Goal: Task Accomplishment & Management: Use online tool/utility

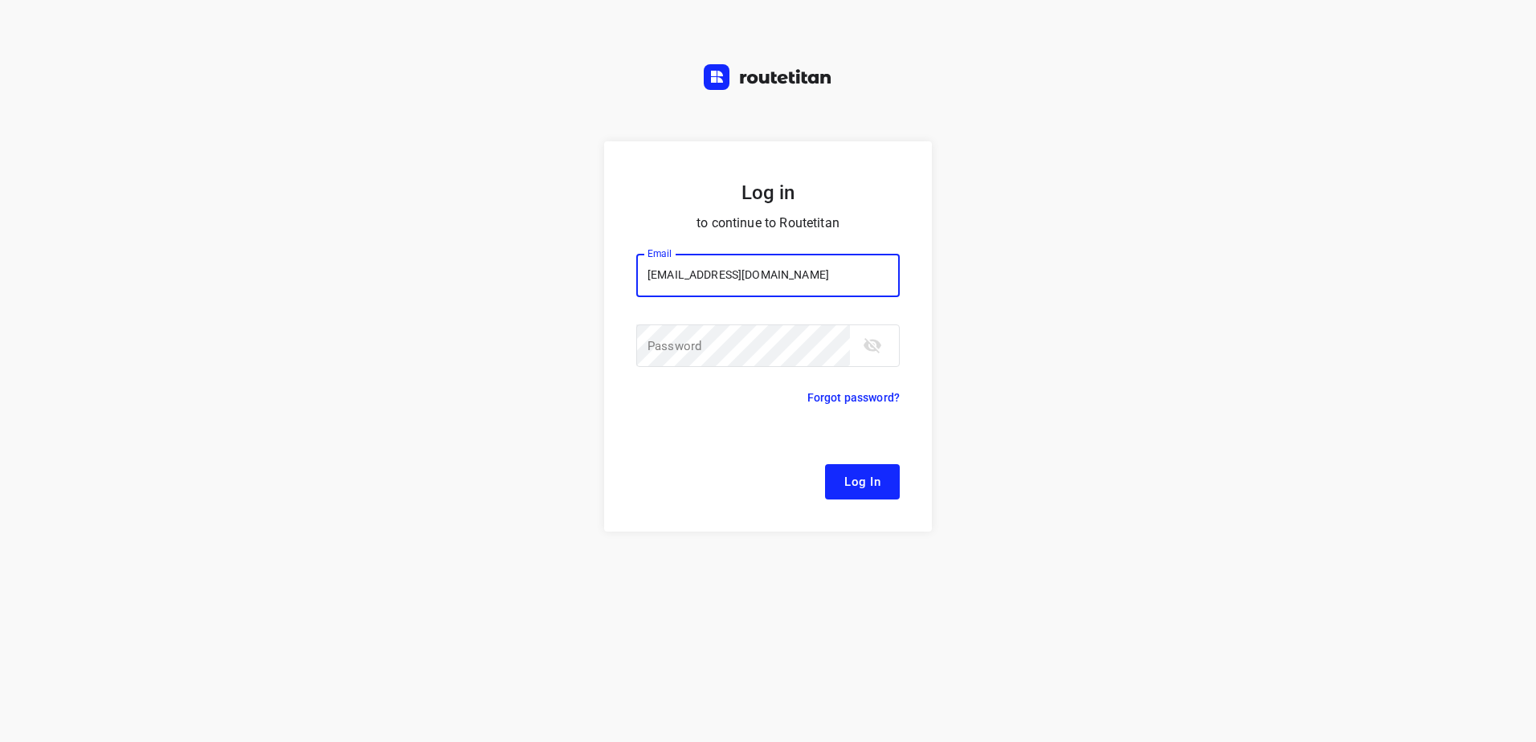
type input "[EMAIL_ADDRESS][DOMAIN_NAME]"
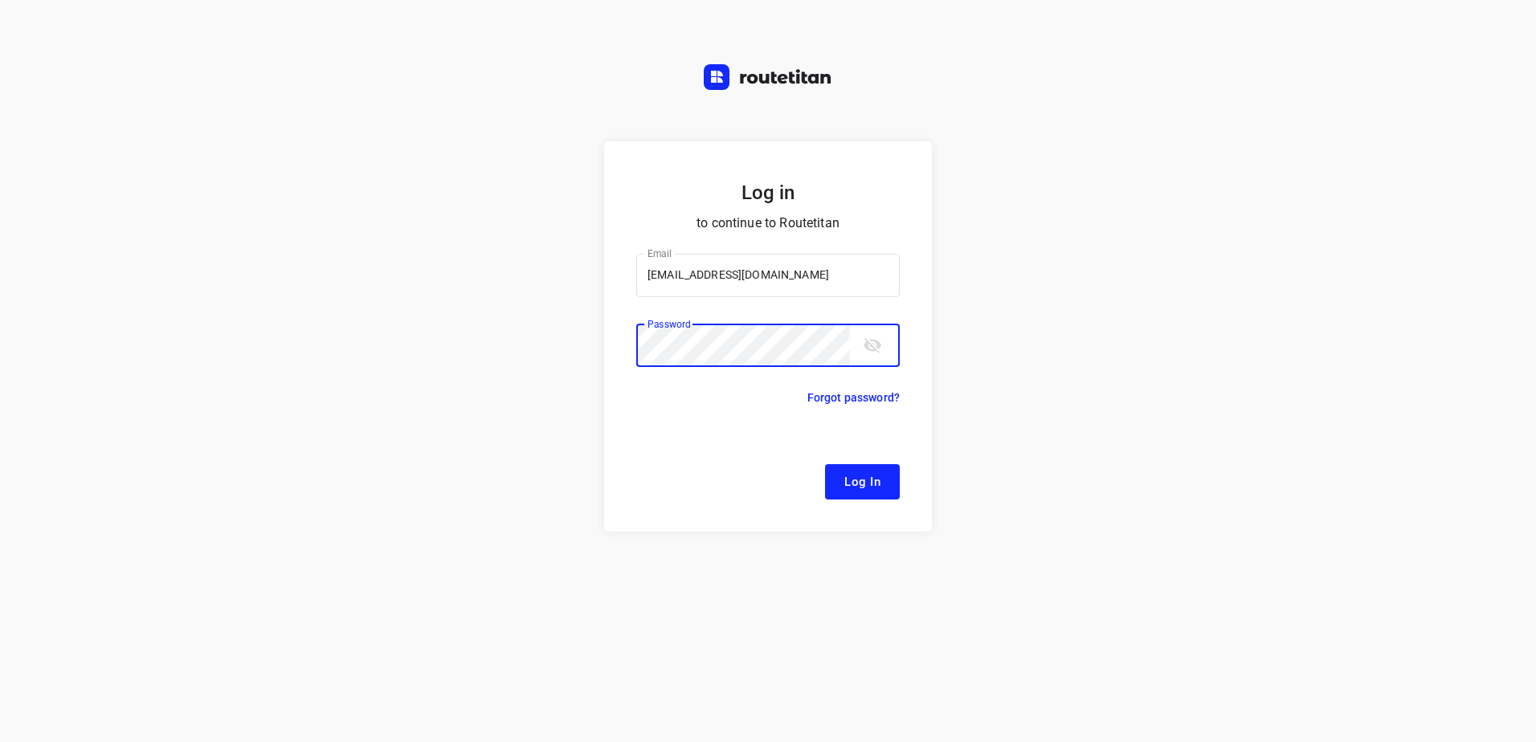
click at [825, 464] on button "Log In" at bounding box center [862, 481] width 75 height 35
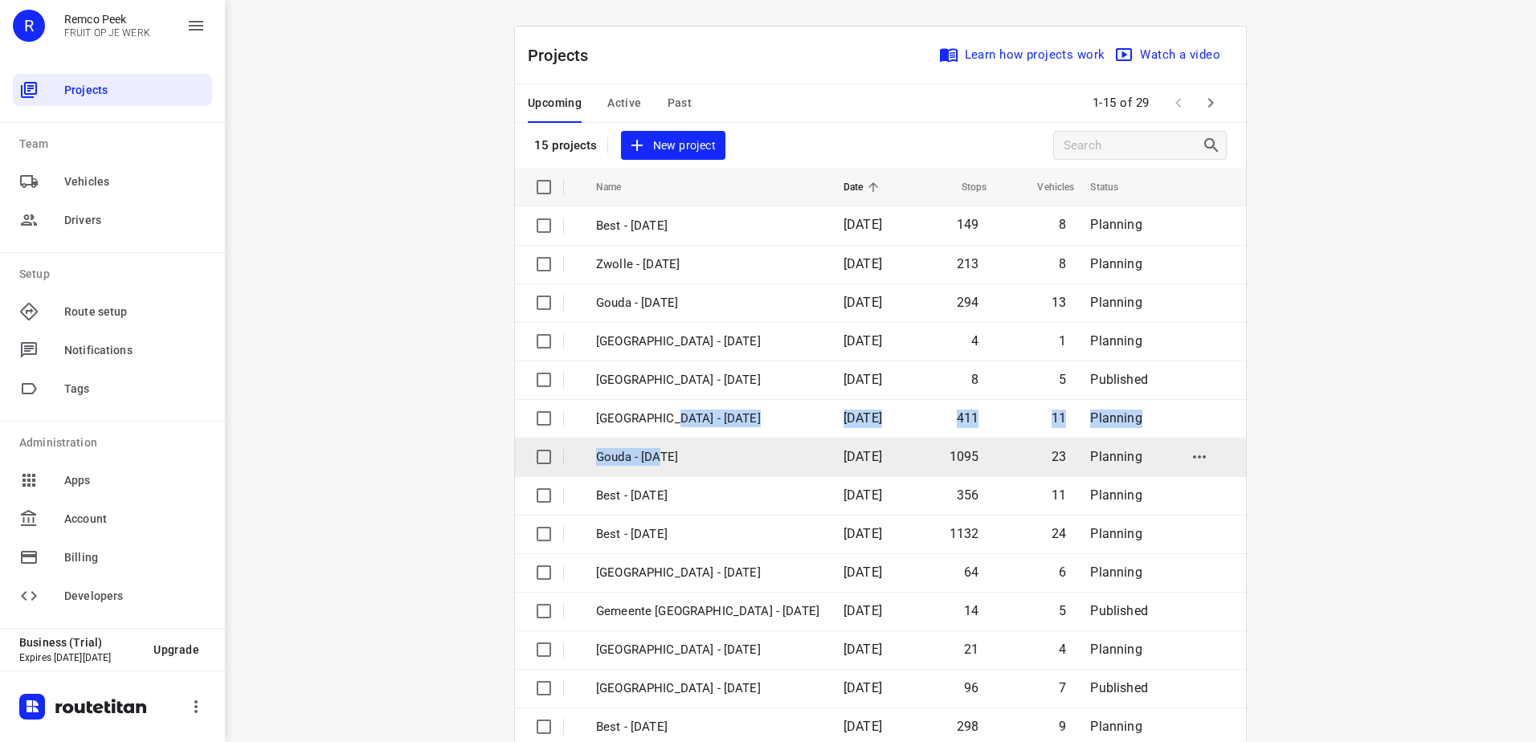
drag, startPoint x: 656, startPoint y: 436, endPoint x: 655, endPoint y: 460, distance: 23.3
click at [655, 460] on tbody "Best - [DATE] 149 8 Planning [GEOGRAPHIC_DATA] - [DATE] 213 8 Planning Gouda - …" at bounding box center [880, 495] width 731 height 578
click at [655, 460] on p "Gouda - [DATE]" at bounding box center [707, 457] width 223 height 18
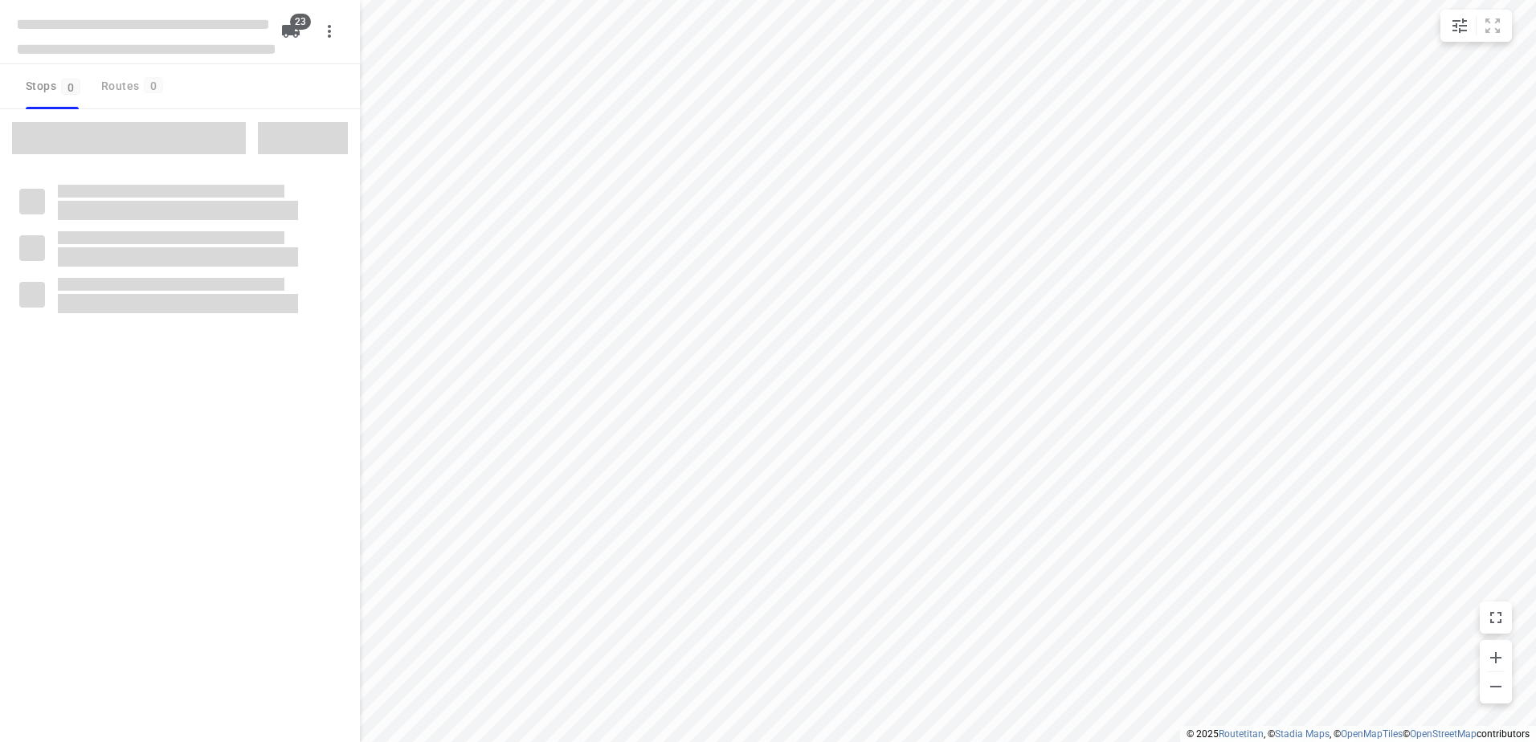
checkbox input "true"
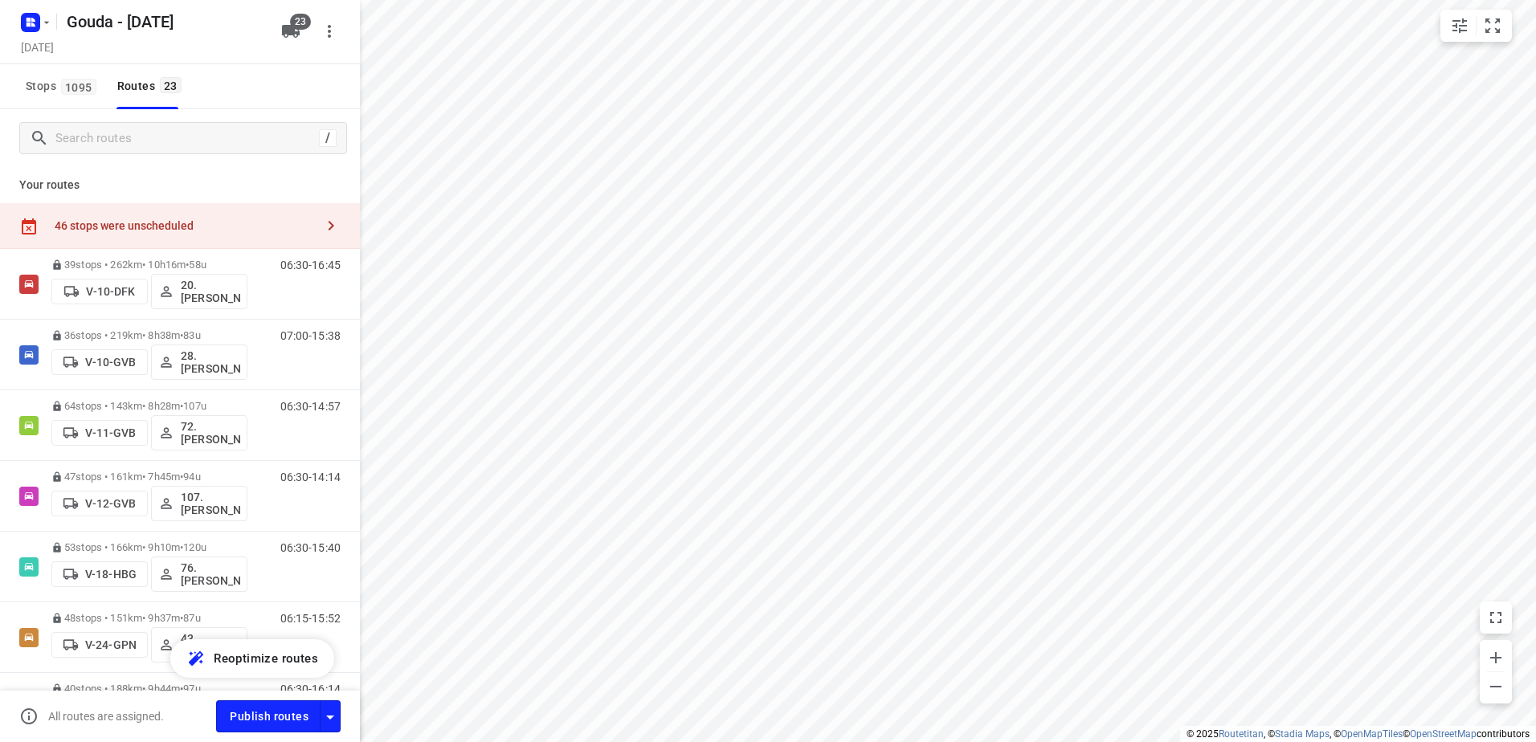
click at [133, 243] on div "46 stops were unscheduled" at bounding box center [180, 226] width 360 height 46
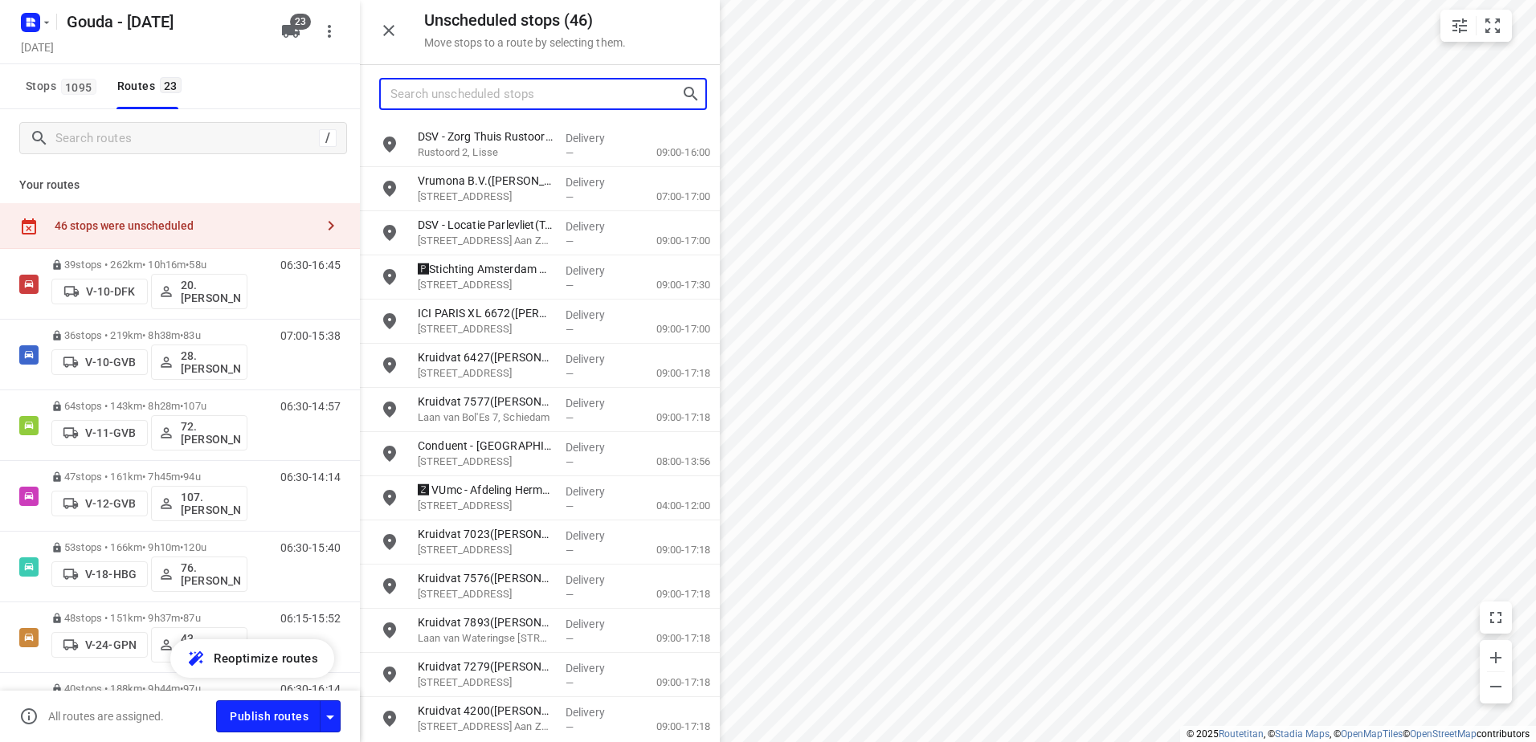
click at [512, 87] on input "Search unscheduled stops" at bounding box center [535, 94] width 291 height 25
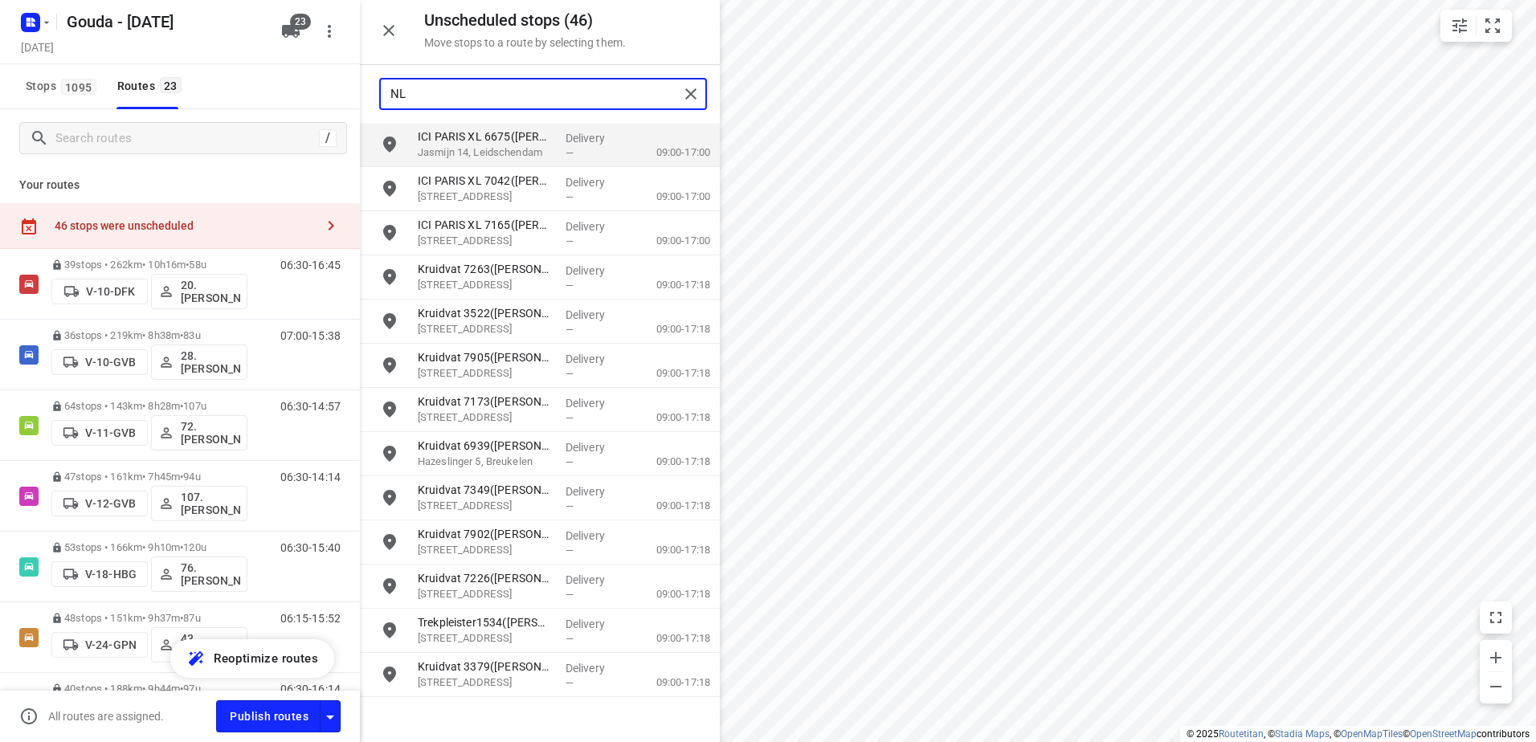
type input "NL"
click at [39, 22] on rect "button" at bounding box center [30, 22] width 19 height 19
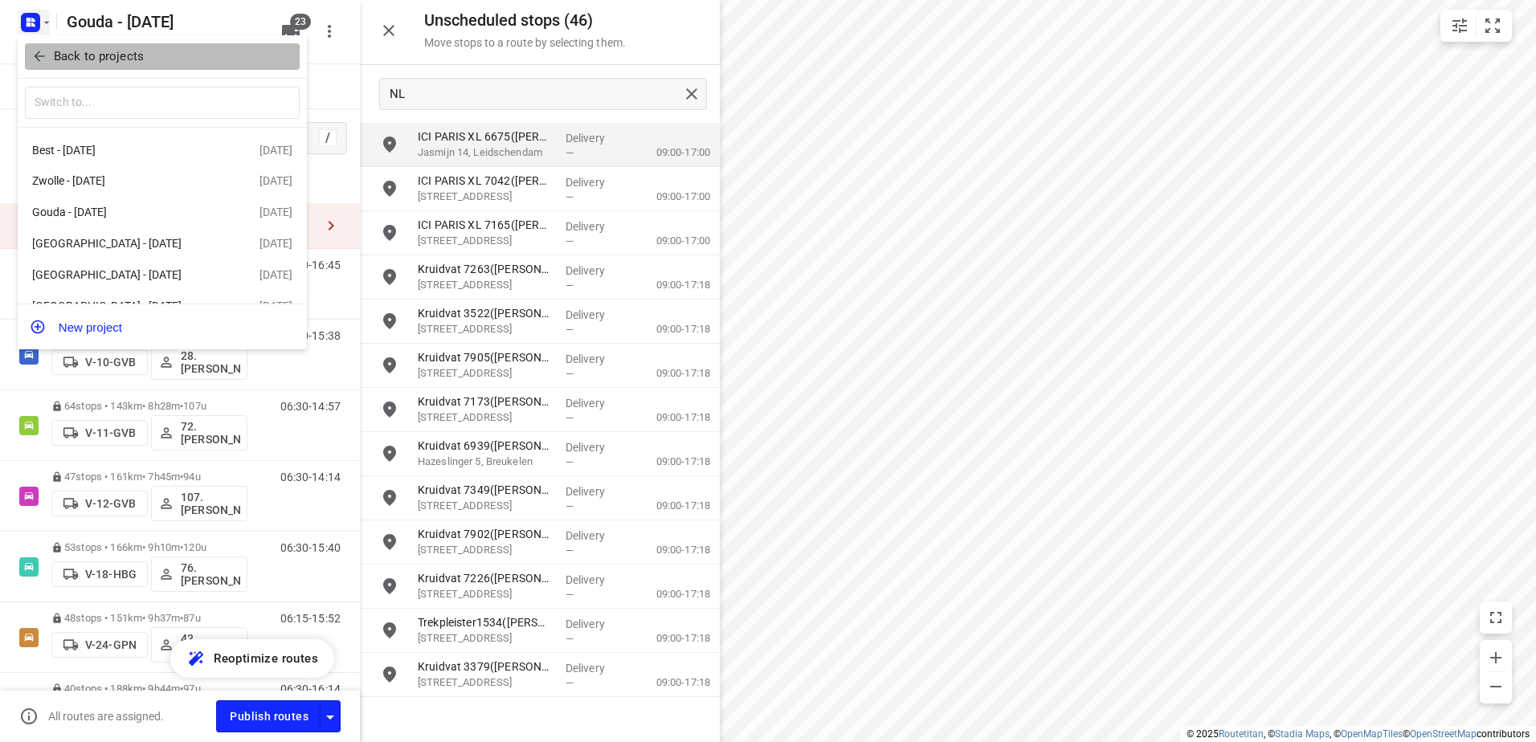
click at [59, 50] on p "Back to projects" at bounding box center [99, 56] width 90 height 18
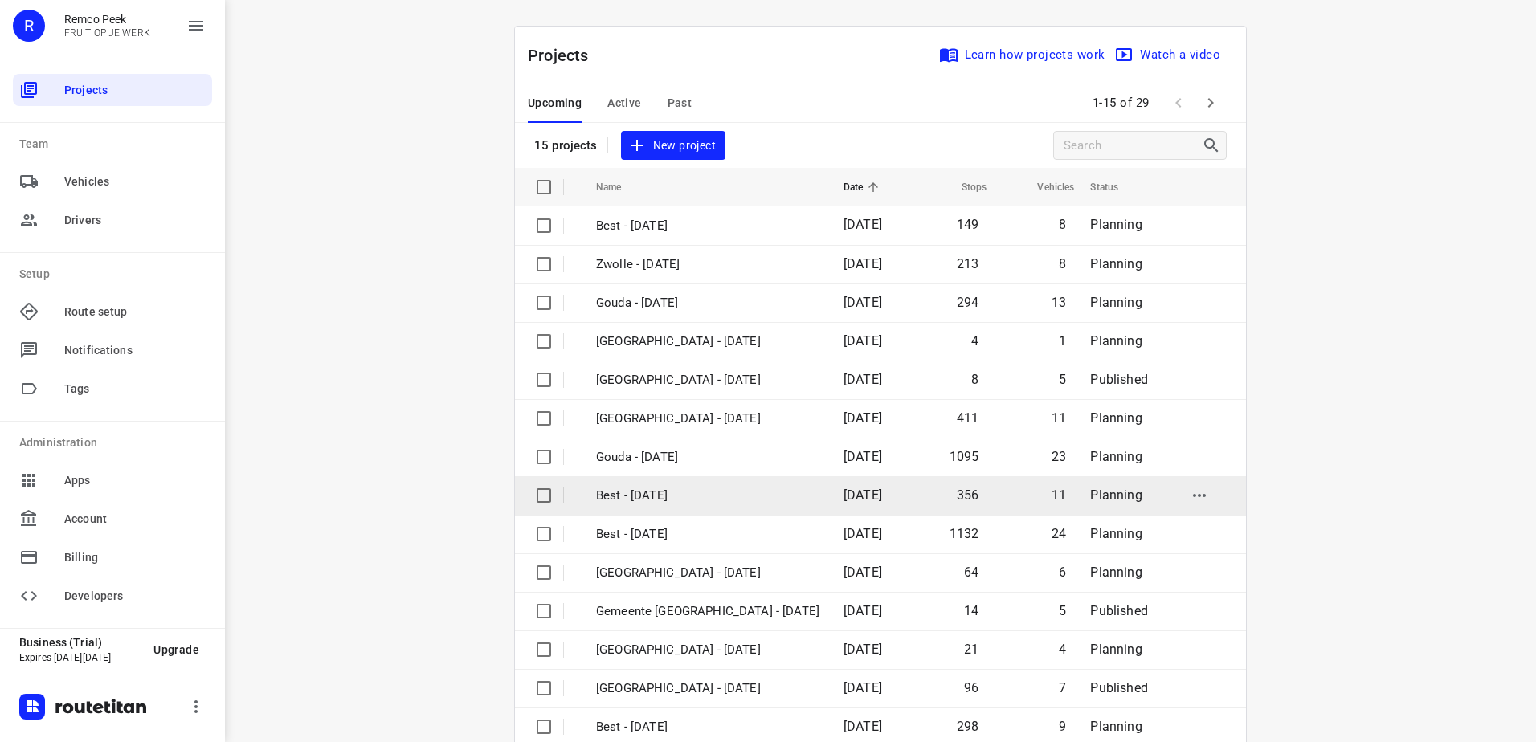
drag, startPoint x: 885, startPoint y: 436, endPoint x: 809, endPoint y: 494, distance: 95.1
click at [809, 494] on tbody "Best - [DATE] 149 8 Planning [GEOGRAPHIC_DATA] - [DATE] 213 8 Planning Gouda - …" at bounding box center [880, 495] width 731 height 578
click at [844, 494] on span "[DATE]" at bounding box center [863, 495] width 39 height 15
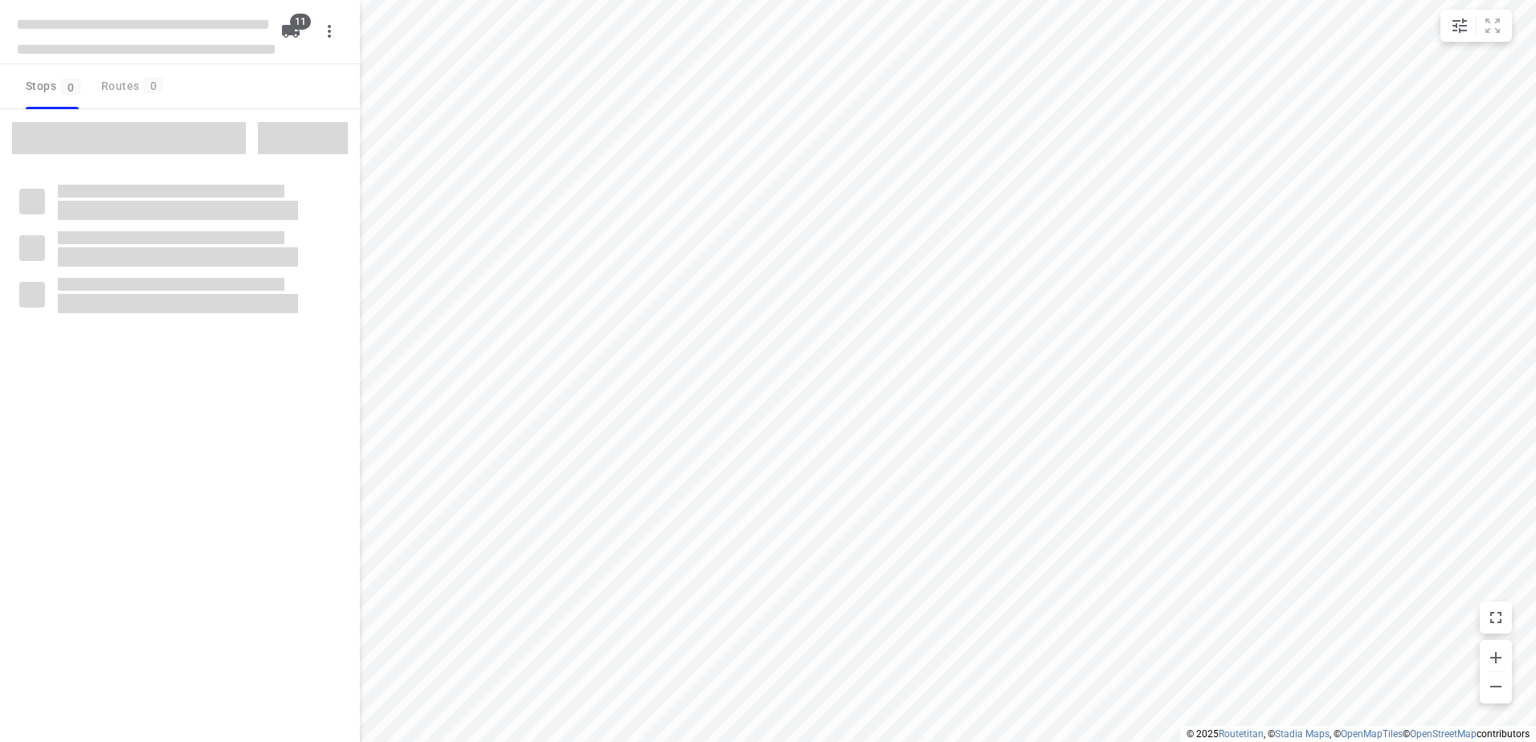
checkbox input "true"
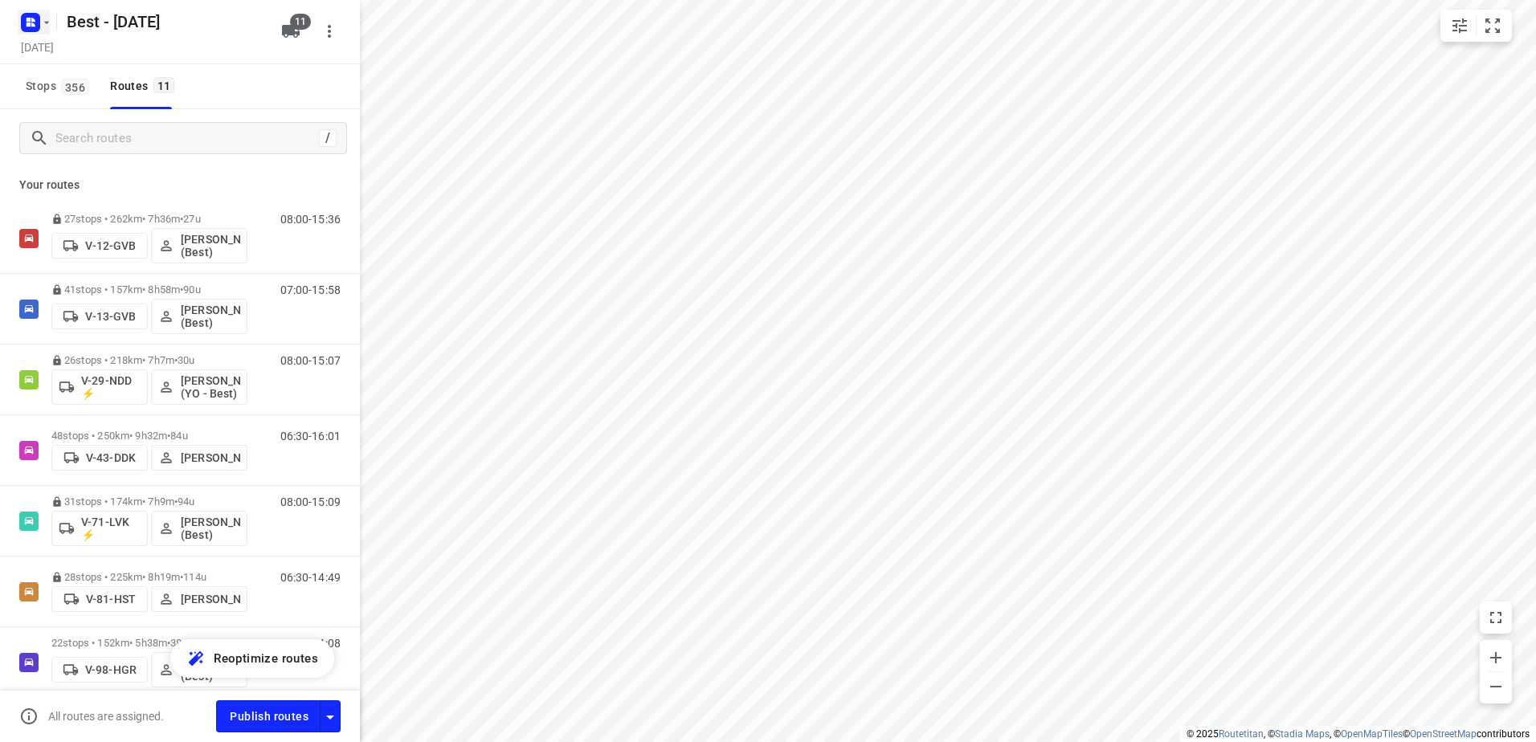
click at [52, 19] on icon "button" at bounding box center [46, 22] width 13 height 13
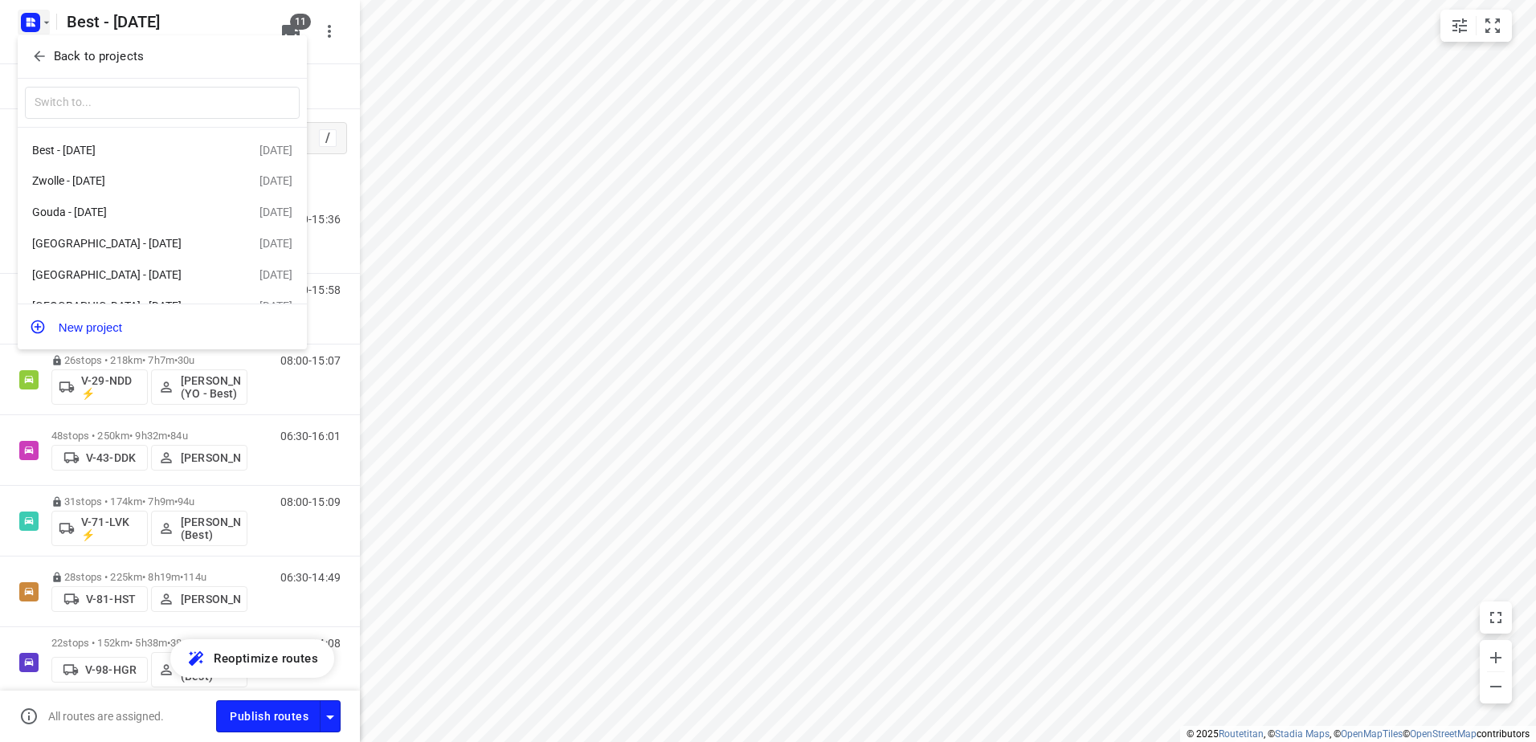
click at [73, 55] on p "Back to projects" at bounding box center [99, 56] width 90 height 18
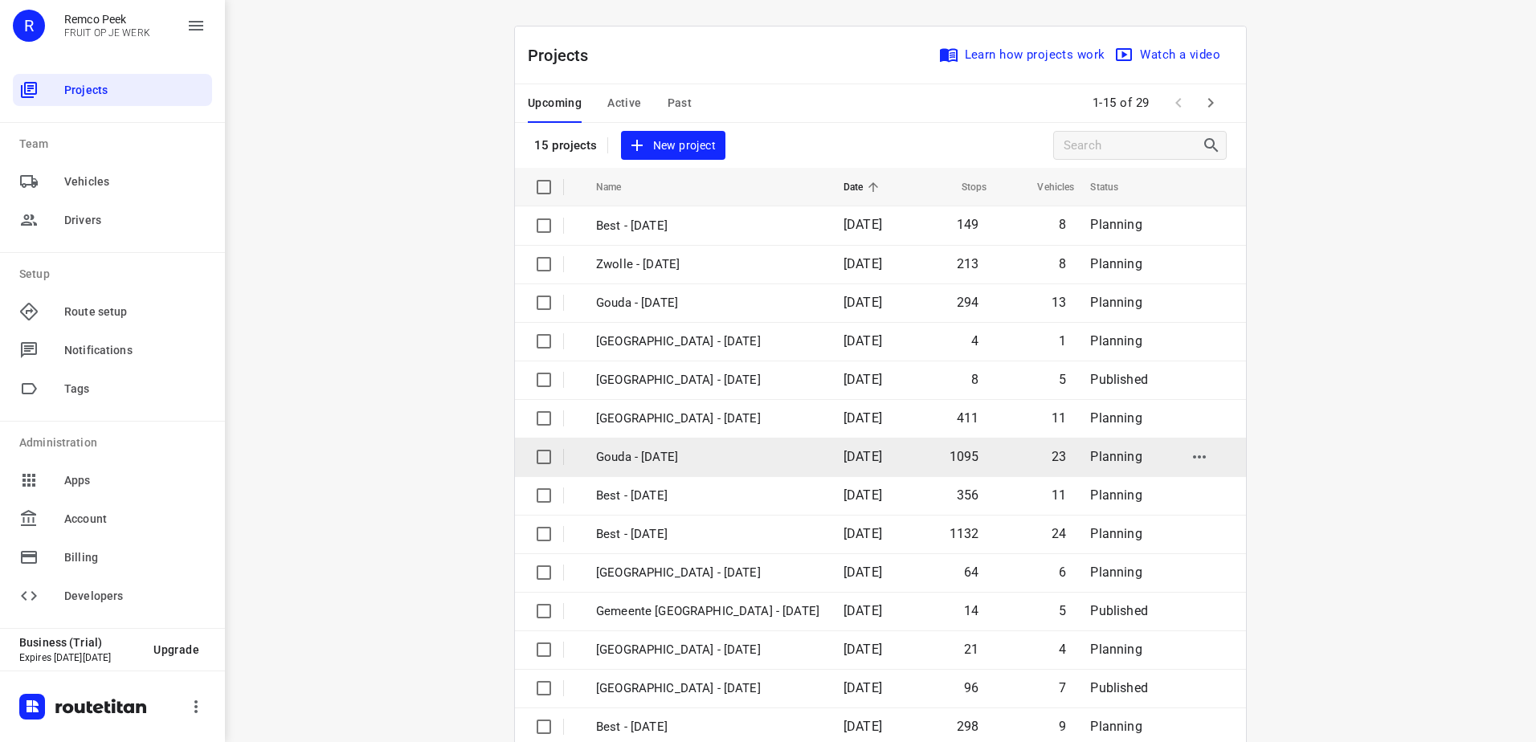
click at [643, 445] on td "Gouda - [DATE]" at bounding box center [705, 457] width 251 height 39
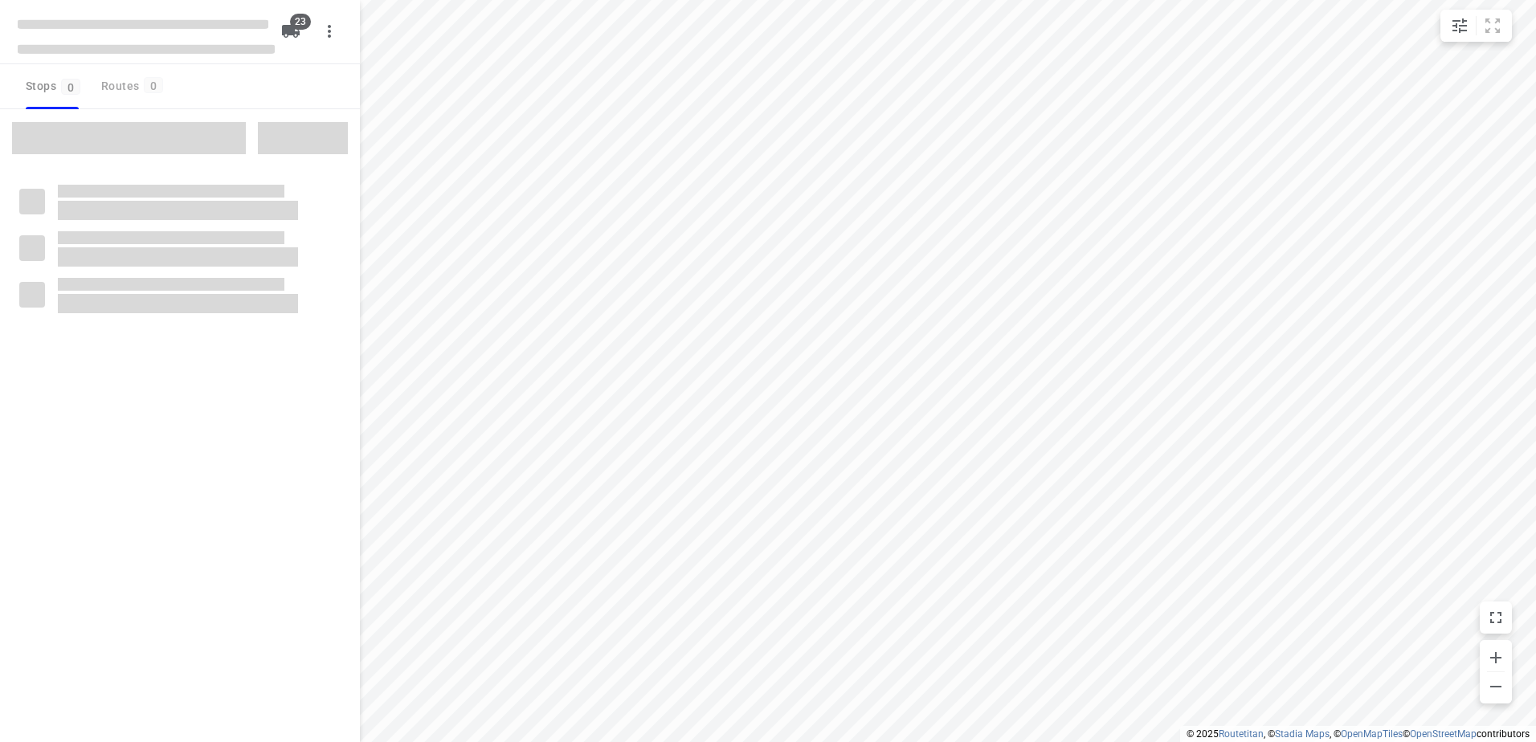
checkbox input "true"
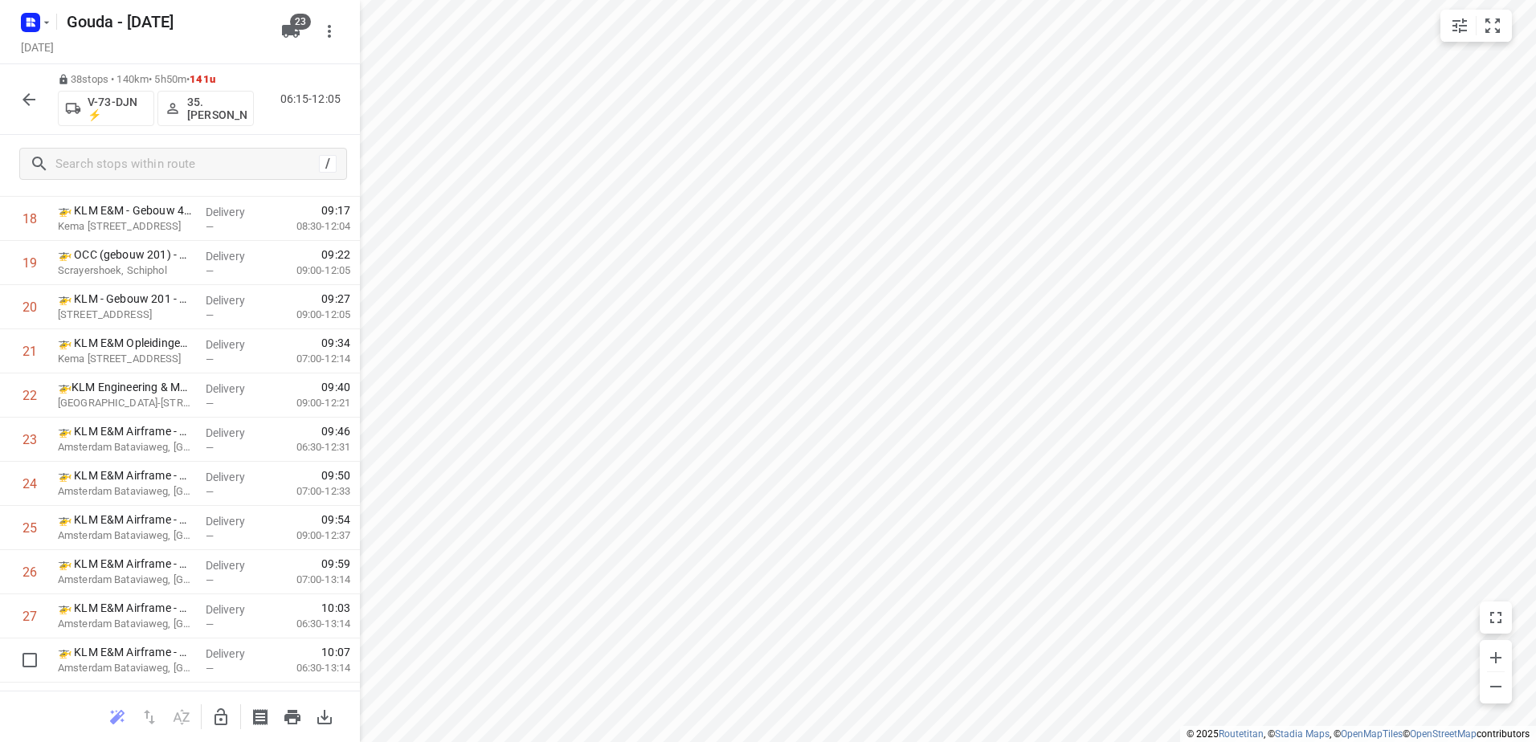
scroll to position [1351, 0]
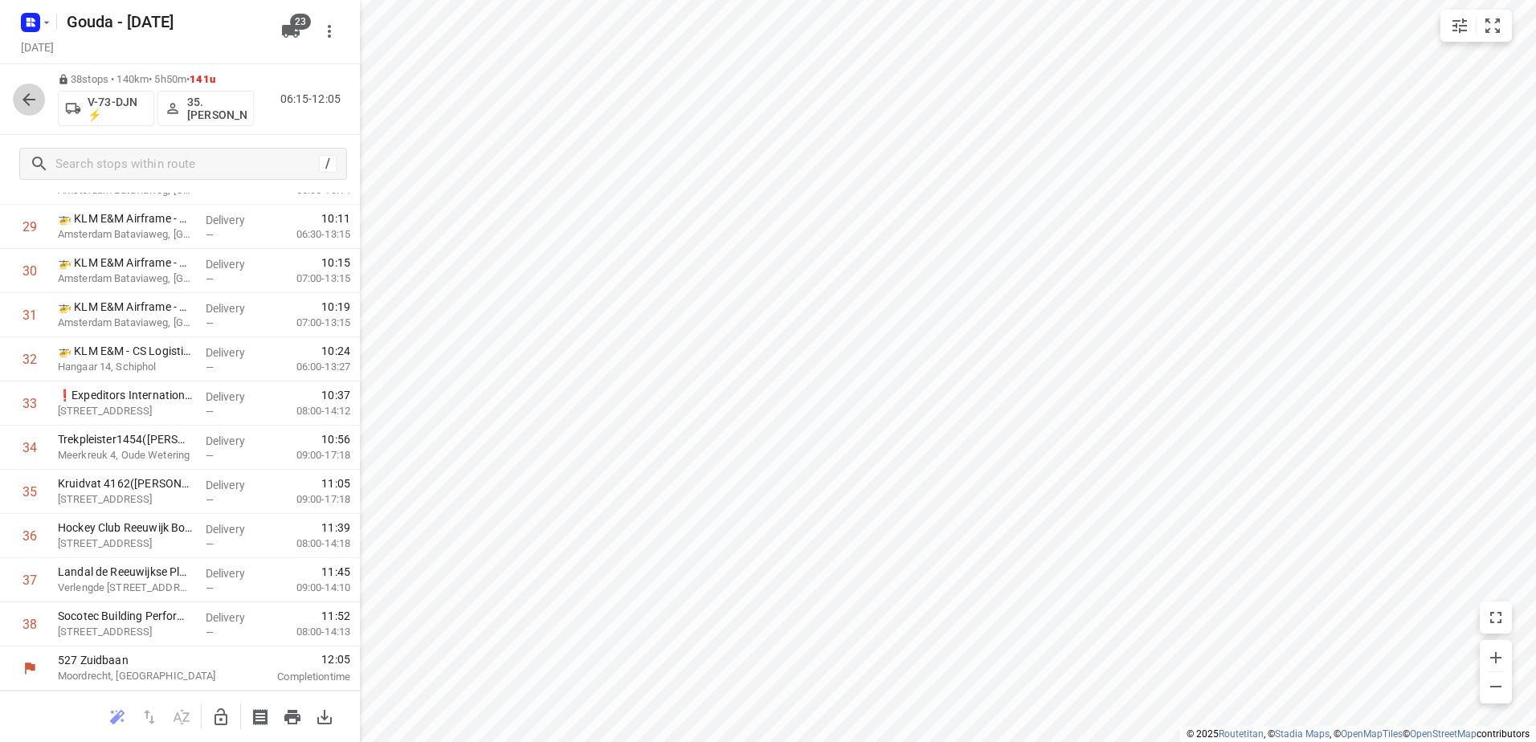
click at [23, 95] on icon "button" at bounding box center [28, 99] width 19 height 19
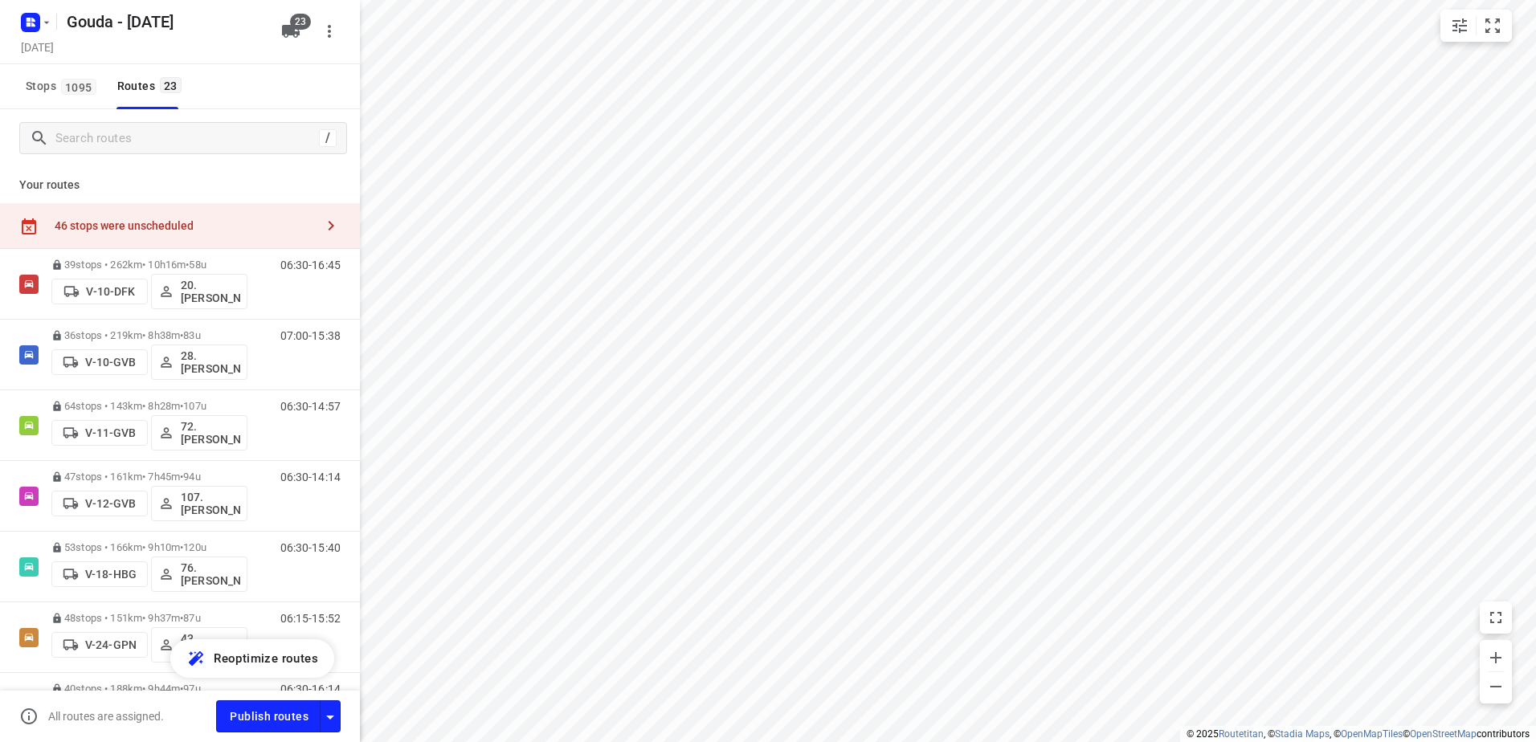
click at [23, 95] on button "Stops 1095" at bounding box center [60, 86] width 82 height 45
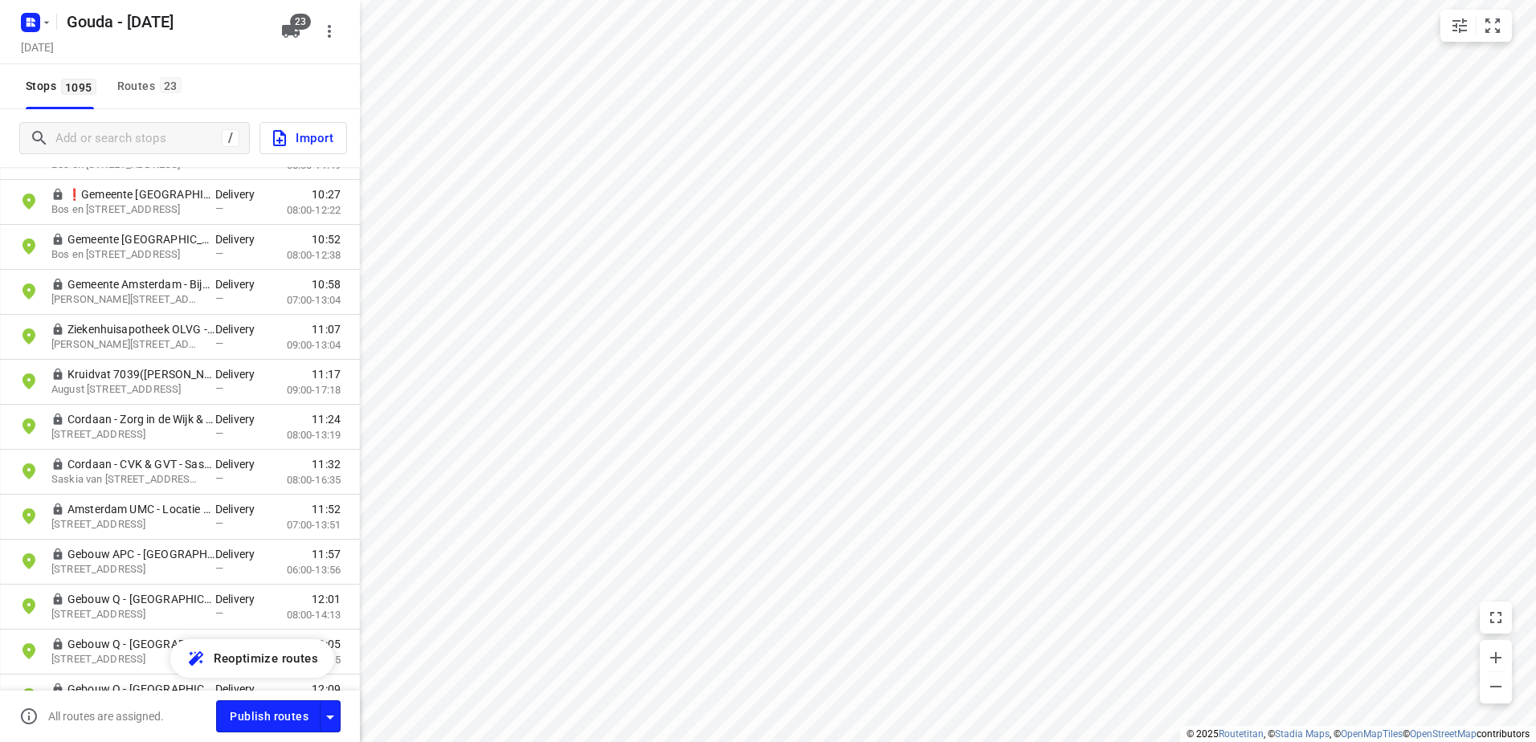
scroll to position [6588, 0]
click at [145, 85] on div "Routes 23" at bounding box center [151, 86] width 69 height 20
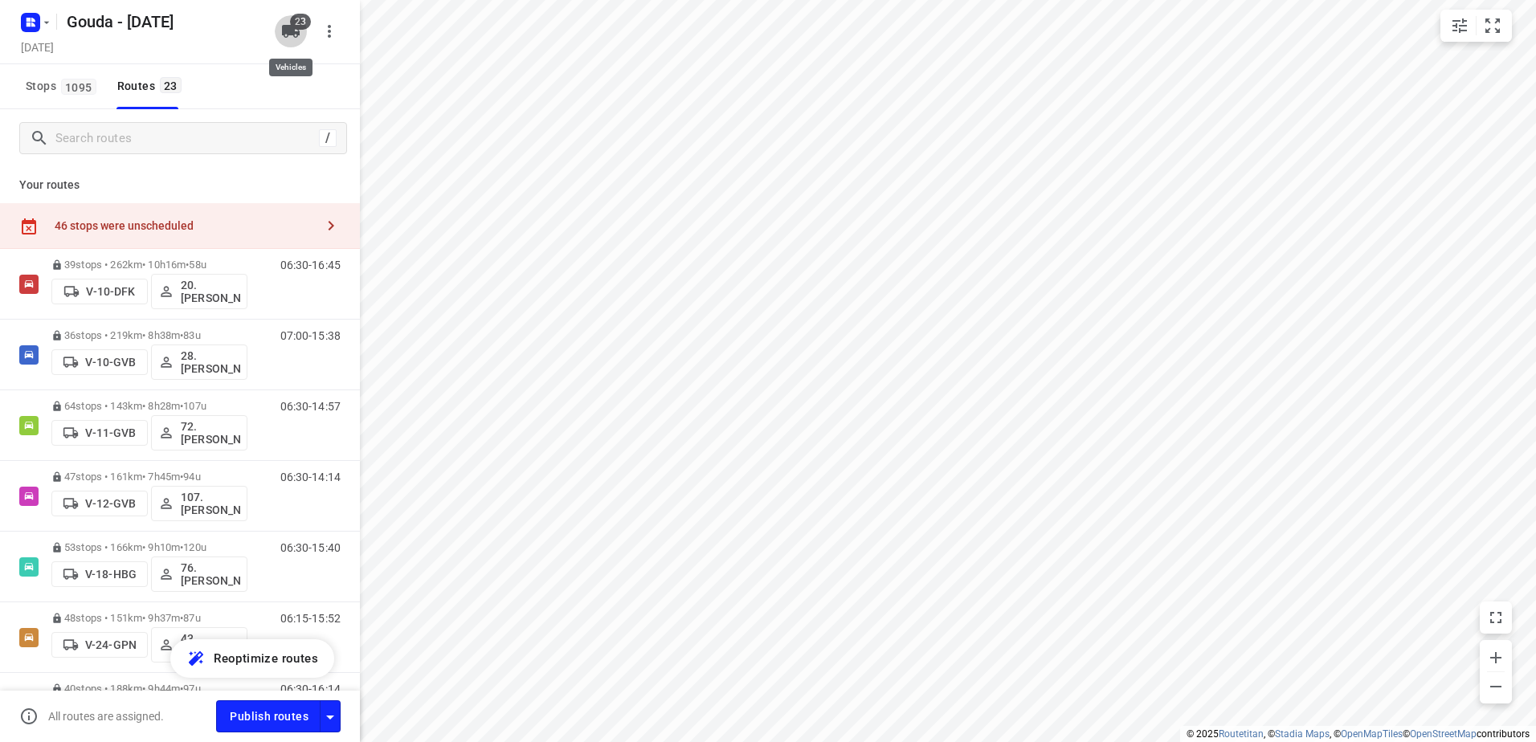
click at [300, 22] on span "23" at bounding box center [300, 22] width 21 height 16
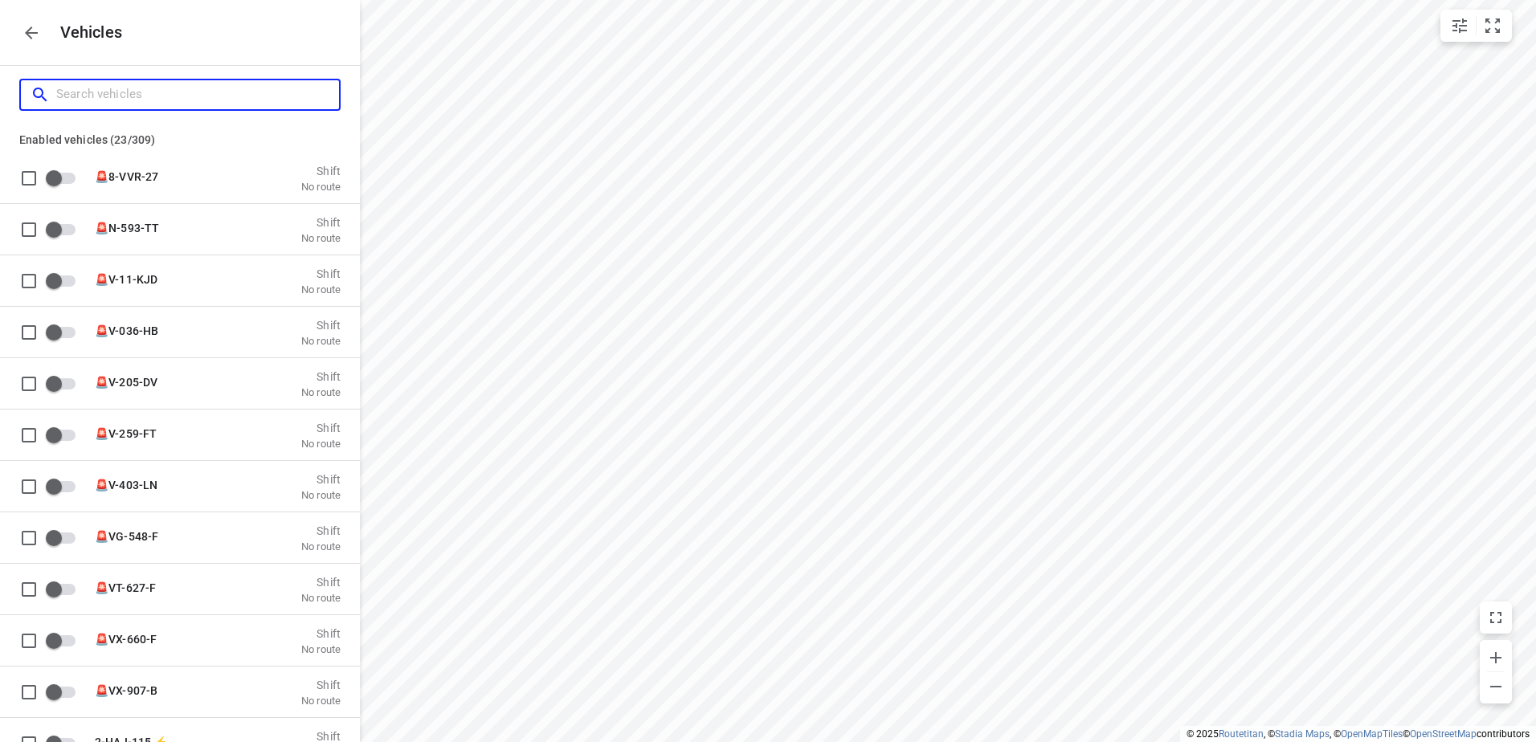
click at [254, 103] on input "Search vehicles" at bounding box center [197, 94] width 283 height 25
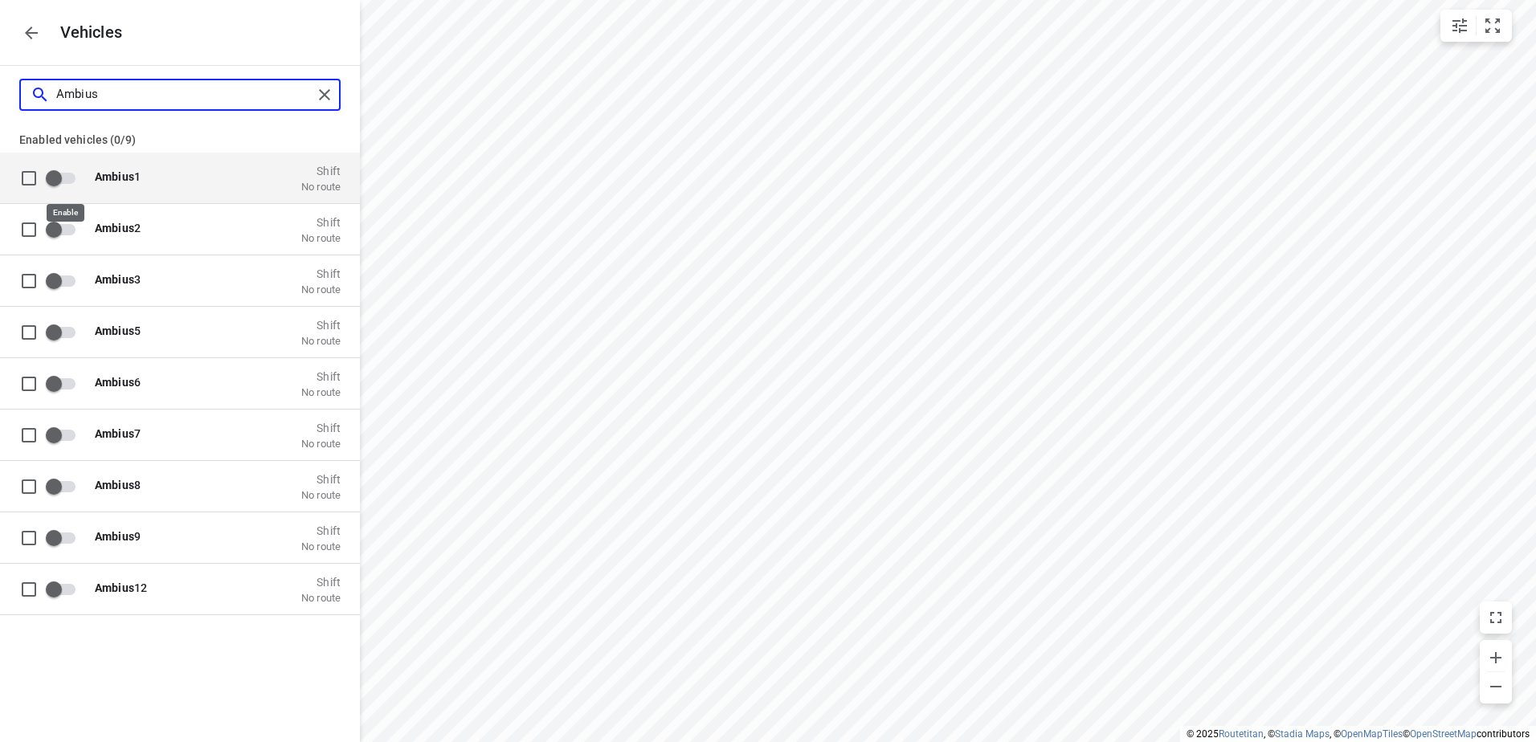
type input "Ambius"
click at [67, 177] on input "grid" at bounding box center [54, 177] width 92 height 31
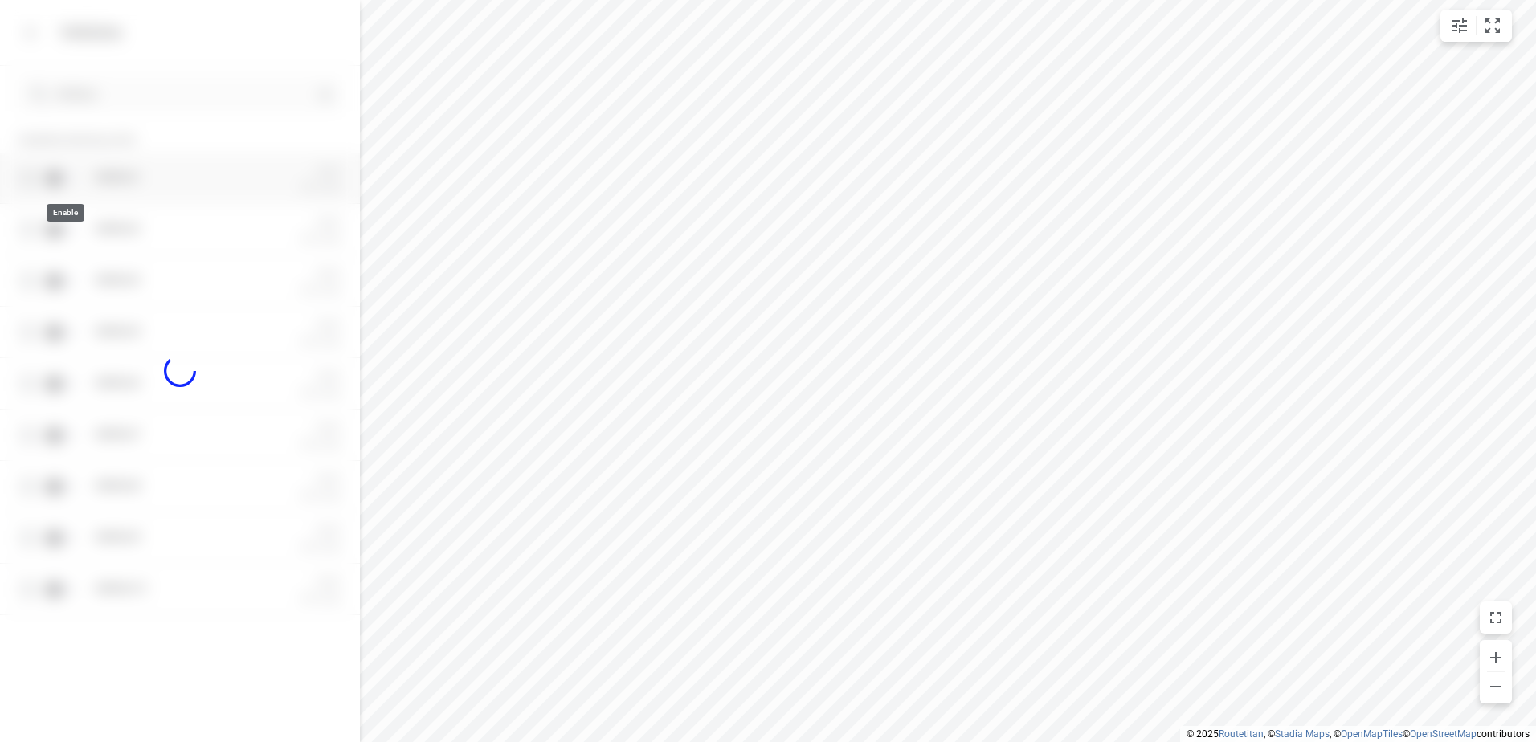
checkbox input "true"
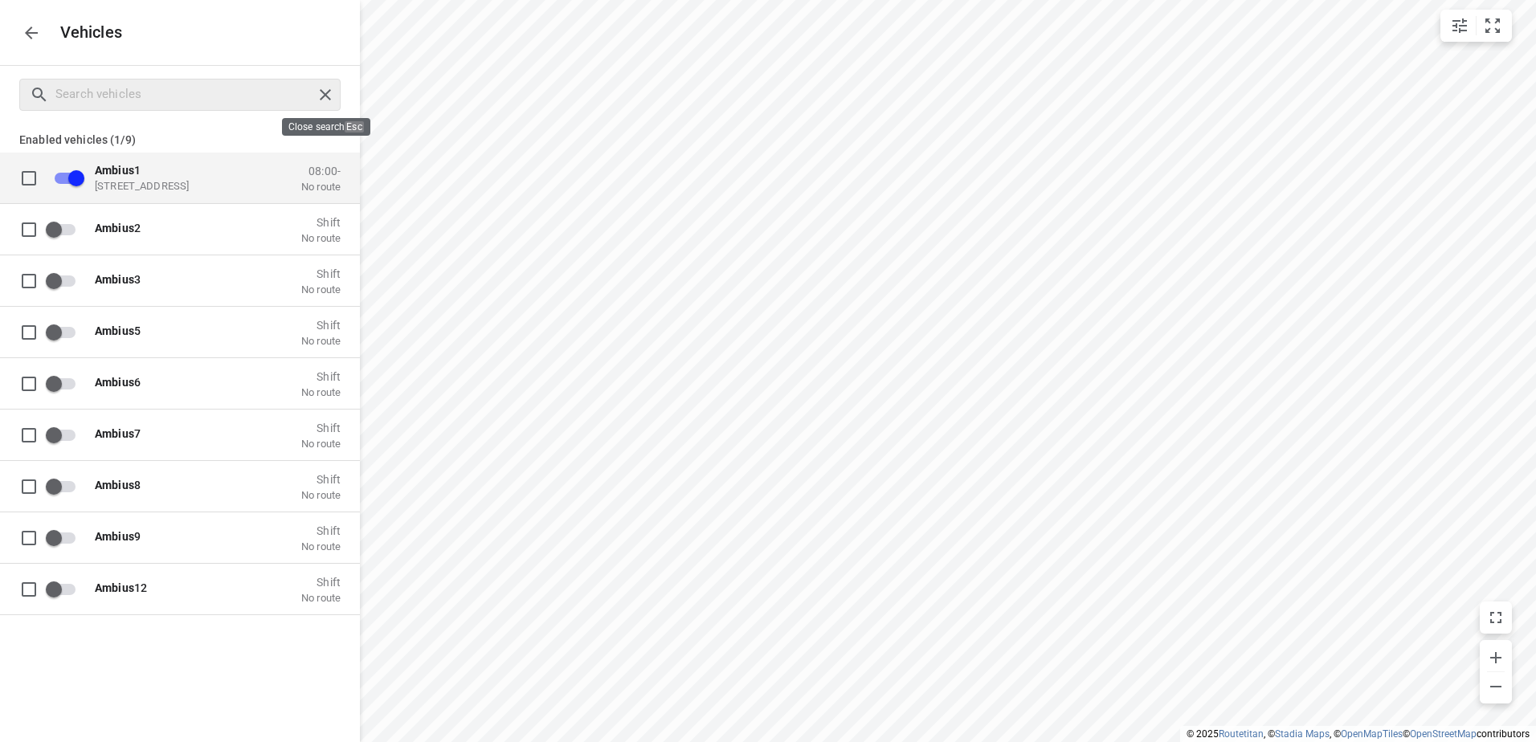
checkbox input "false"
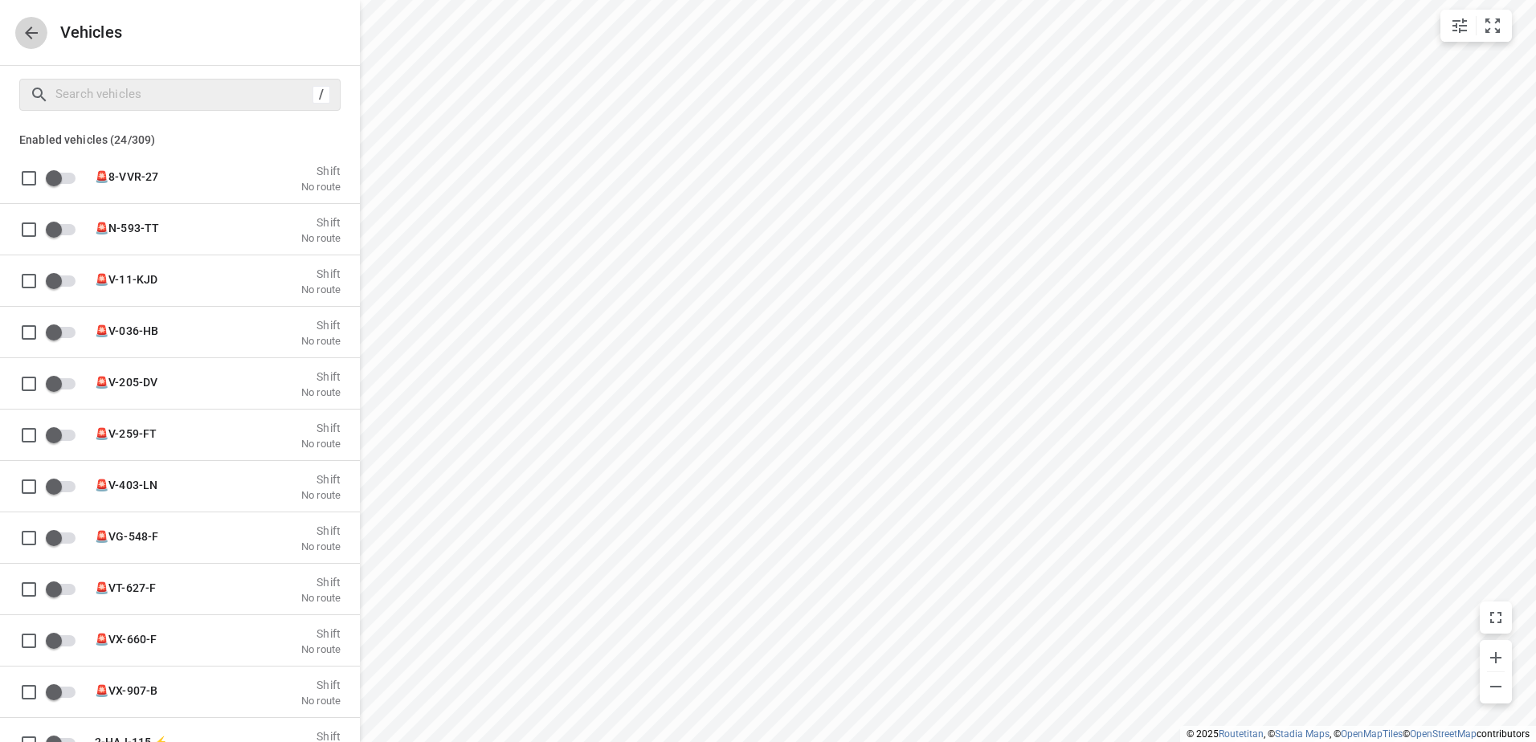
click at [27, 39] on icon "button" at bounding box center [31, 32] width 19 height 19
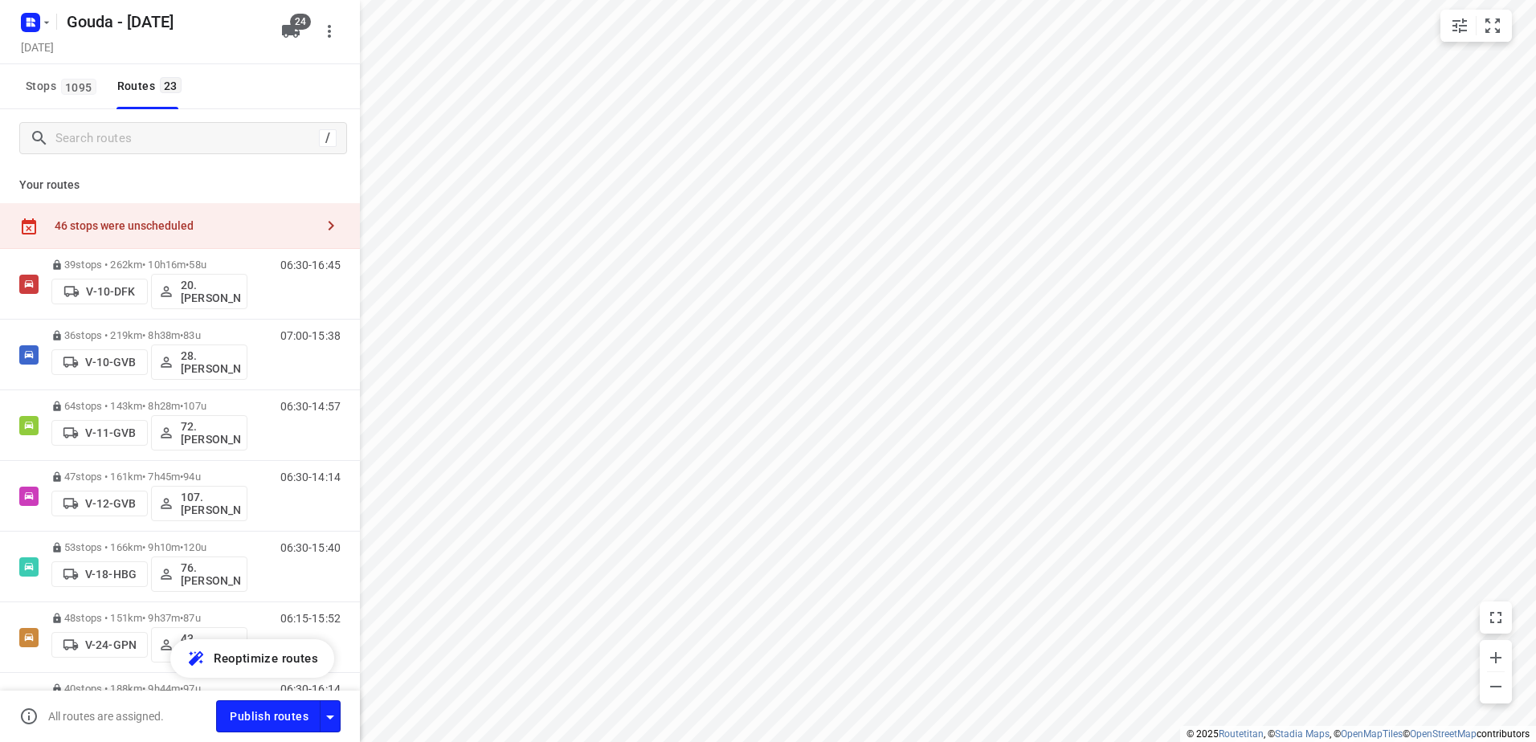
click at [194, 238] on div "46 stops were unscheduled" at bounding box center [180, 226] width 360 height 46
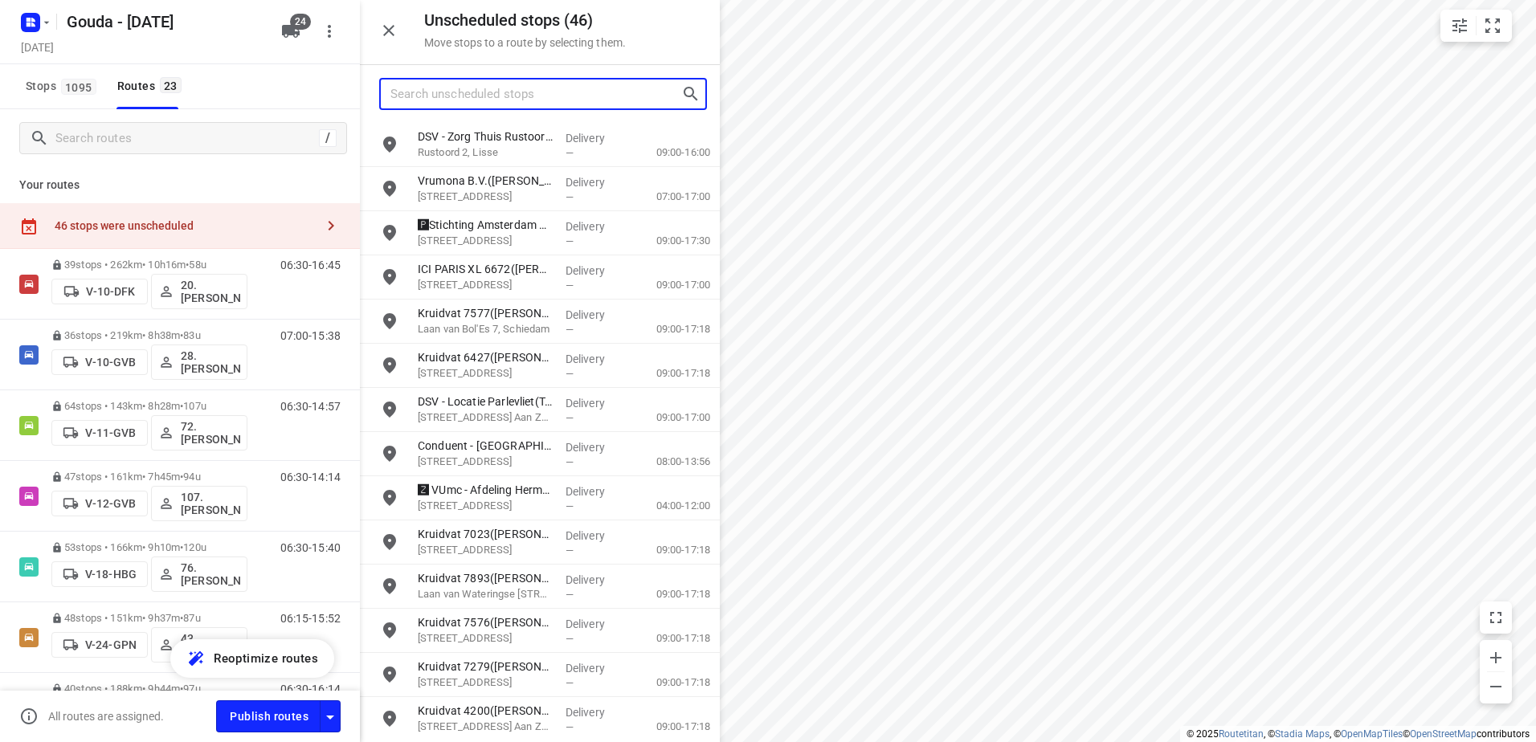
click at [562, 92] on input "Search unscheduled stops" at bounding box center [535, 94] width 291 height 25
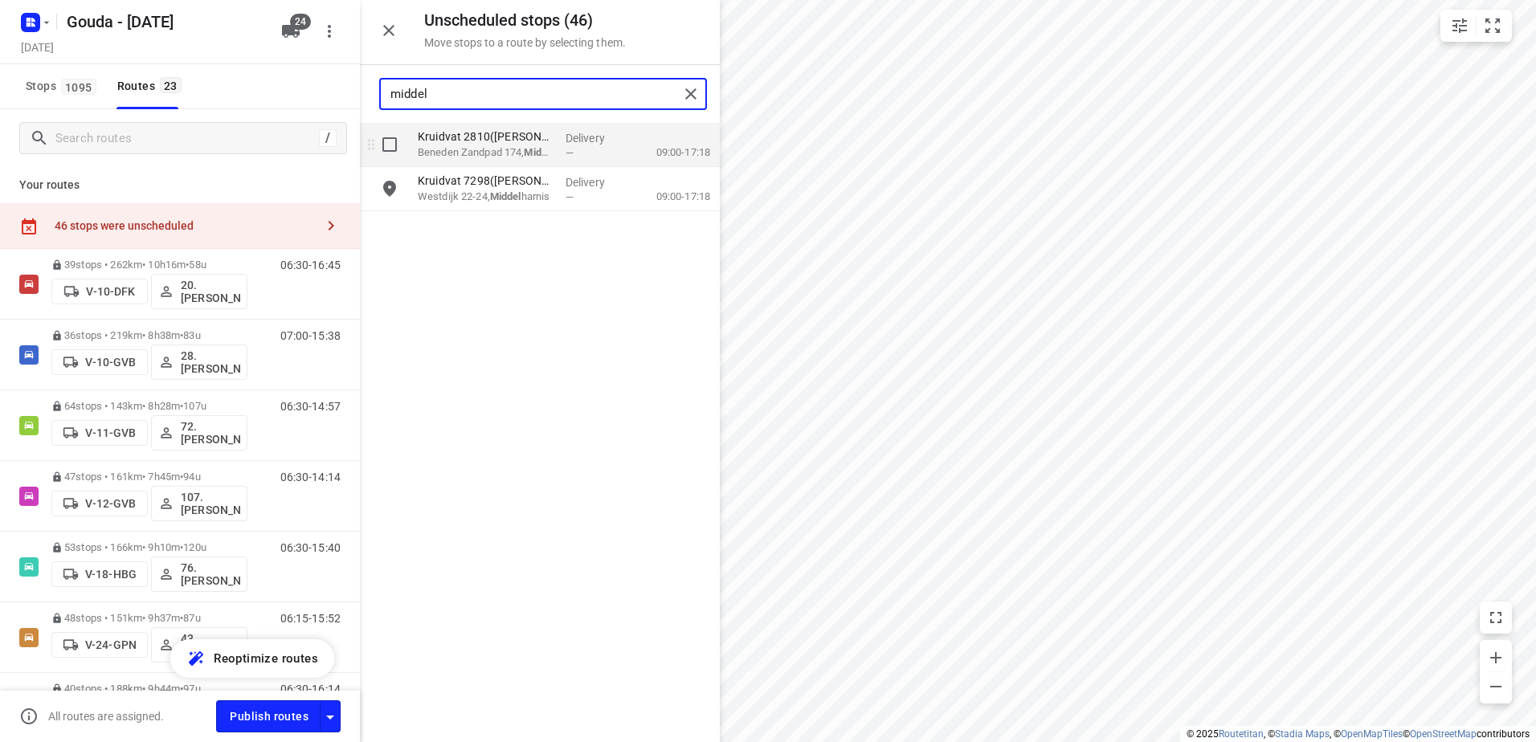
type input "middel"
click at [391, 151] on input "grid" at bounding box center [390, 145] width 32 height 32
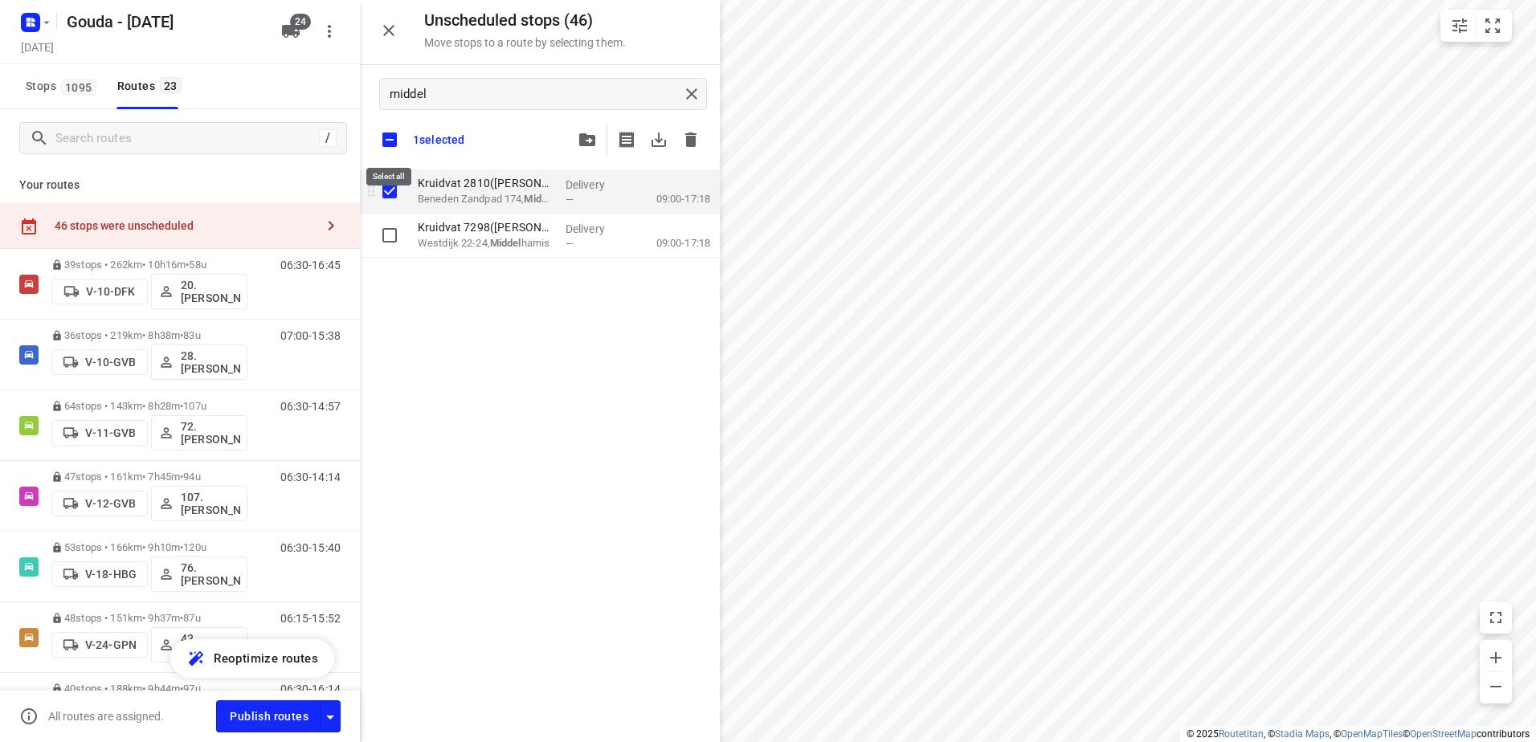
checkbox input "true"
click at [391, 151] on input "checkbox" at bounding box center [390, 140] width 34 height 34
checkbox input "false"
checkbox input "true"
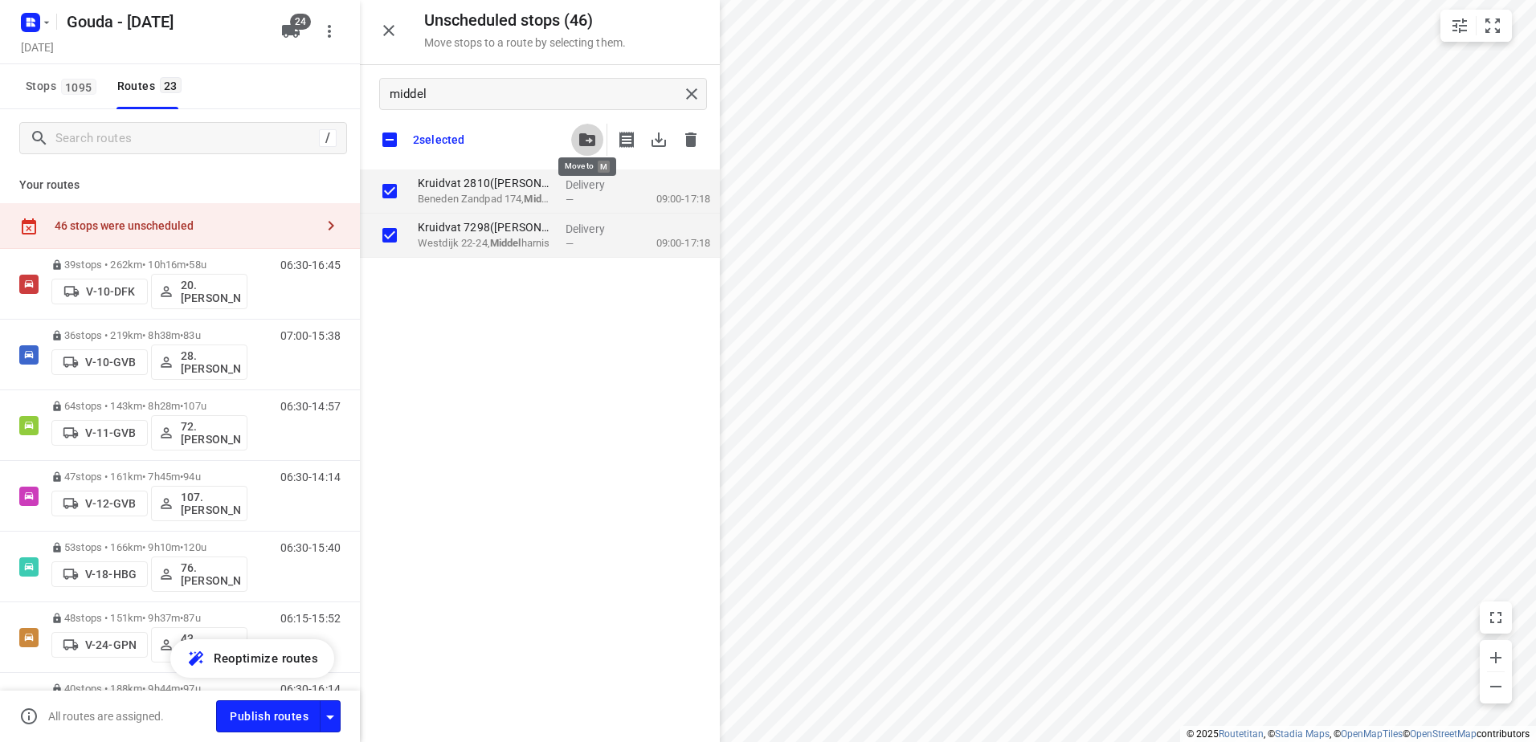
click at [583, 143] on icon "button" at bounding box center [587, 139] width 16 height 13
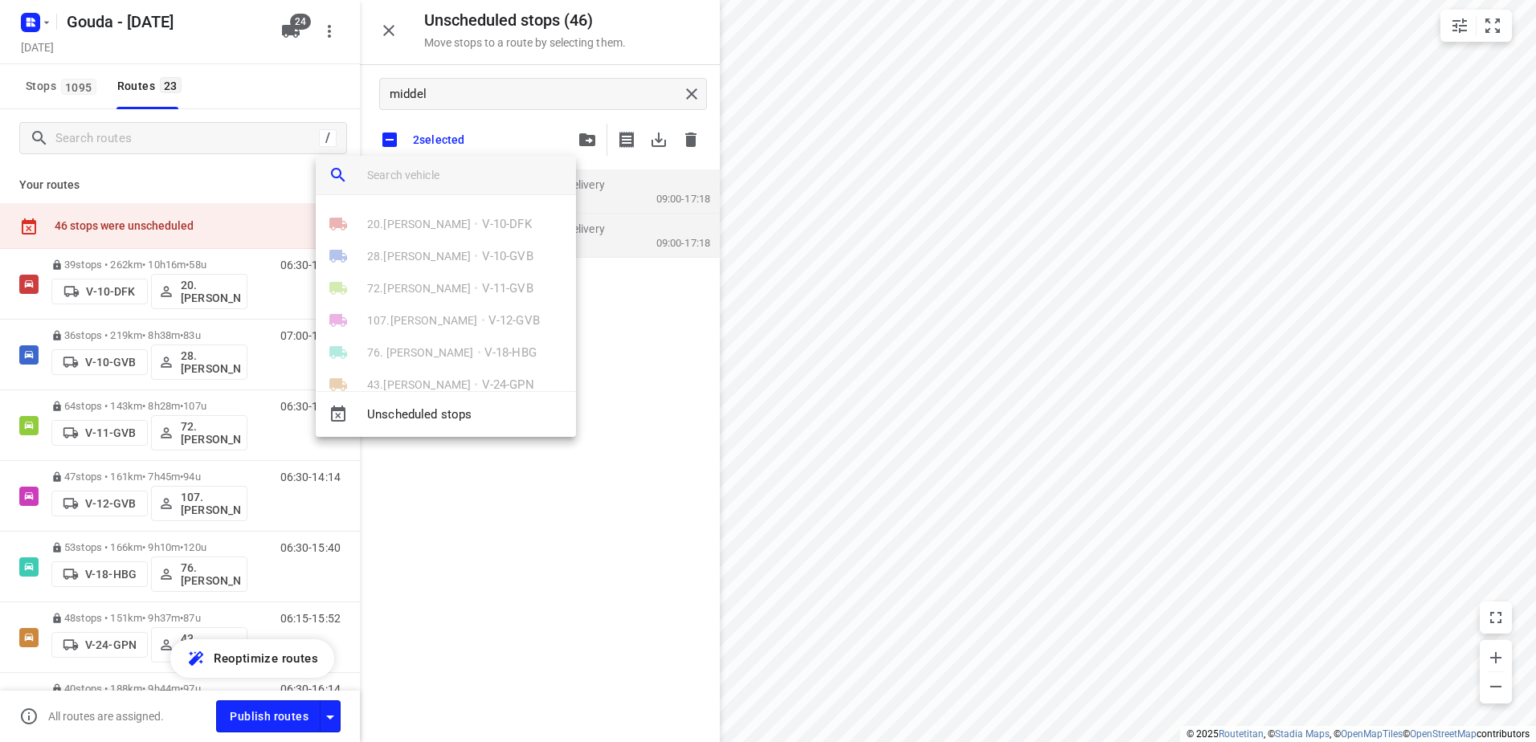
click at [551, 177] on input "search vehicle" at bounding box center [465, 175] width 196 height 24
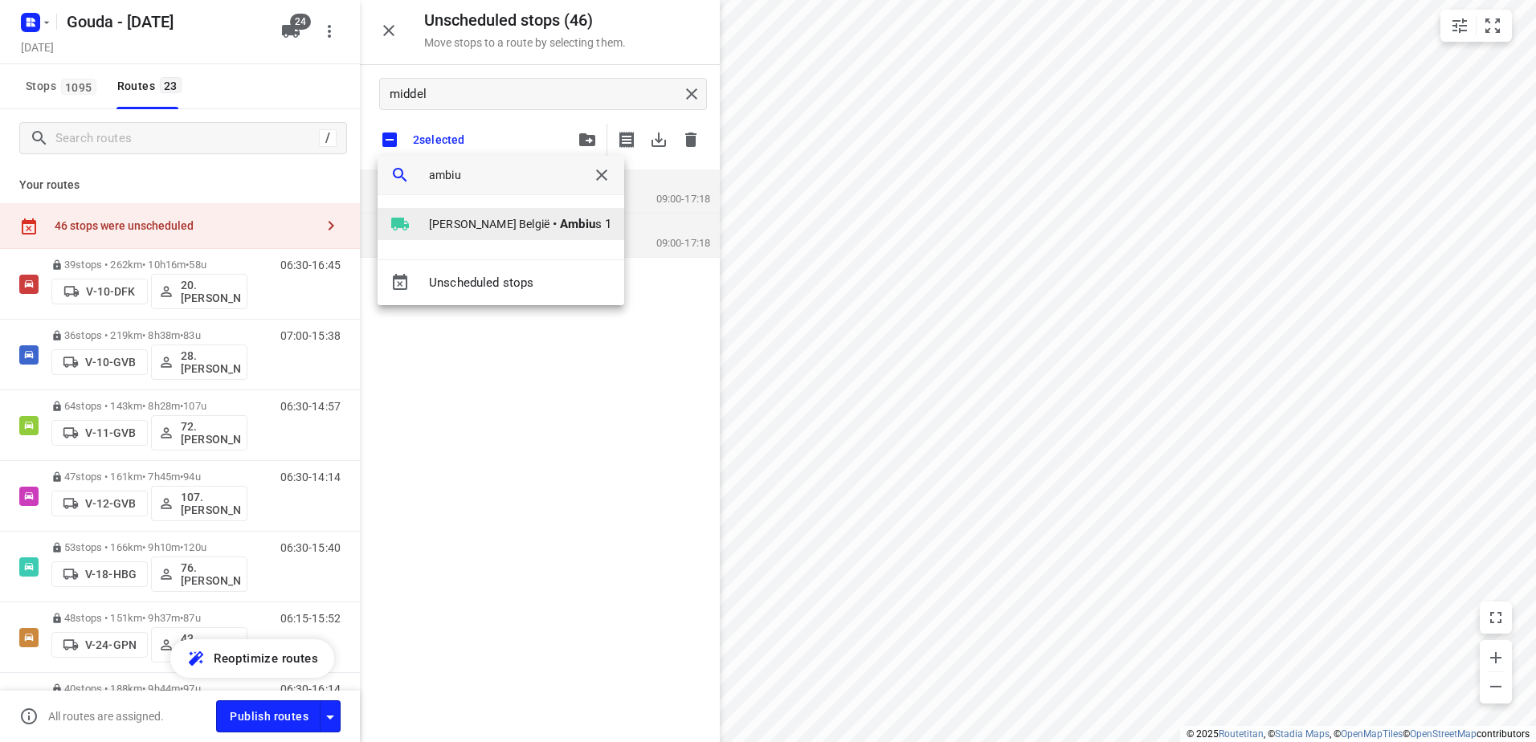
type input "ambiu"
click at [560, 224] on b "Ambiu" at bounding box center [577, 224] width 35 height 14
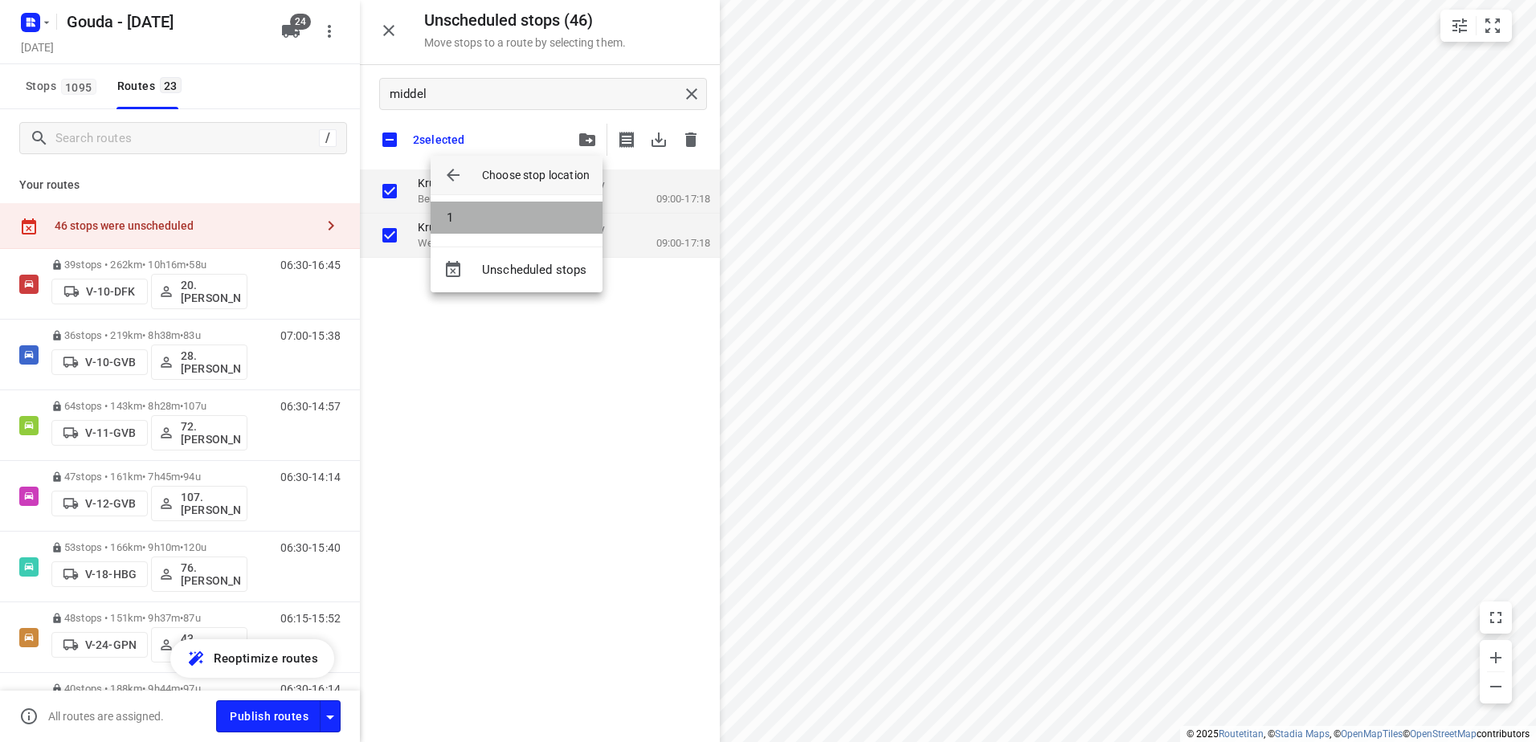
click at [538, 227] on li "1" at bounding box center [517, 218] width 172 height 32
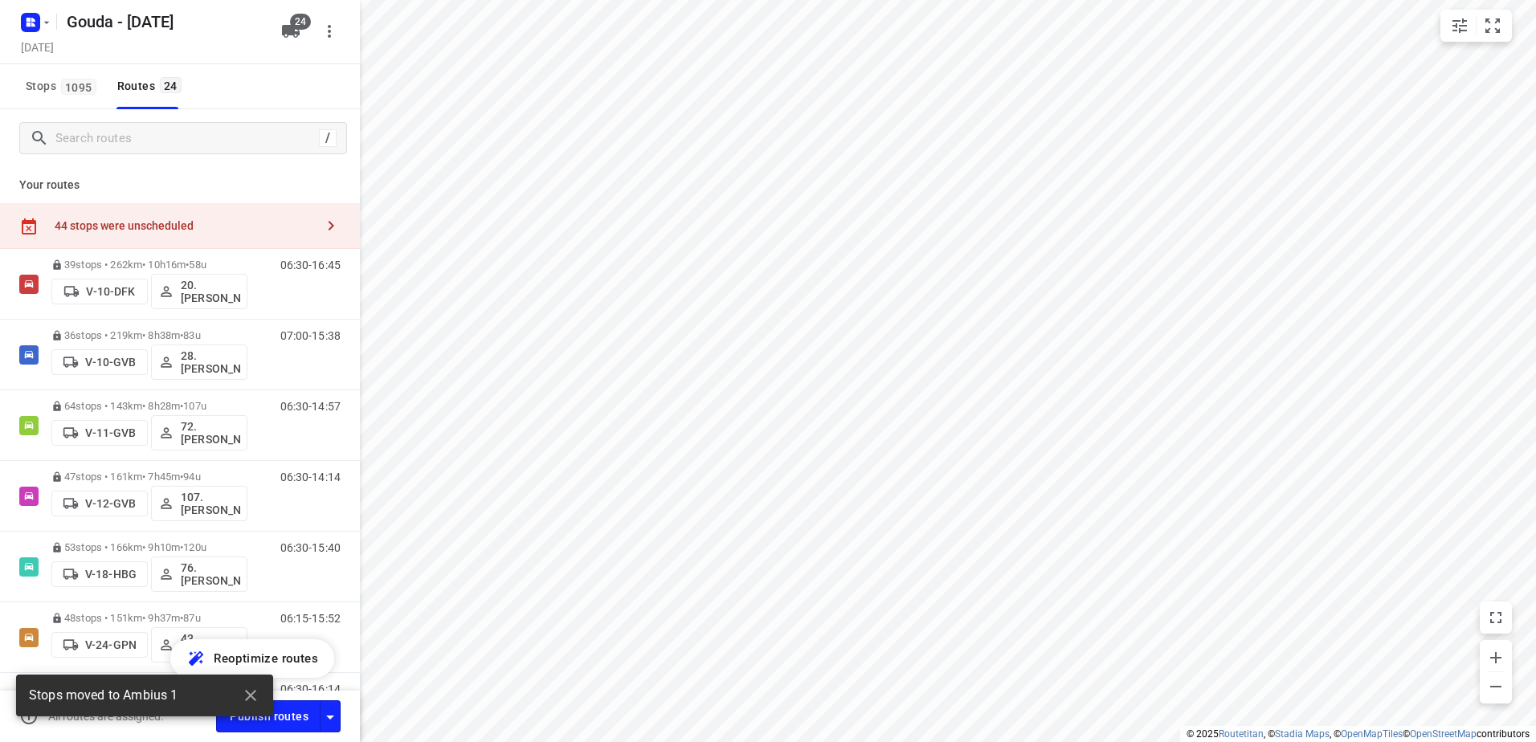
click at [190, 214] on div "44 stops were unscheduled" at bounding box center [180, 226] width 360 height 46
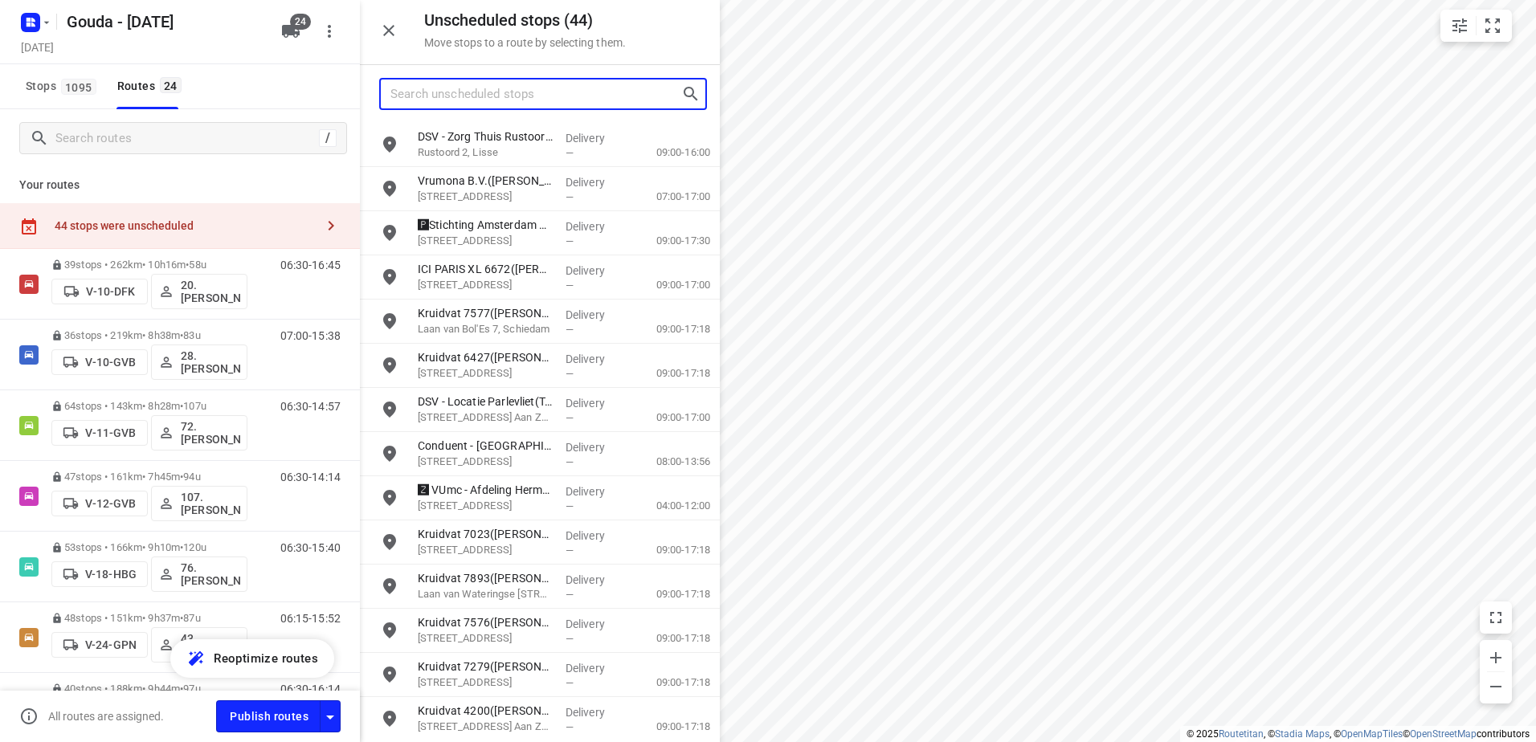
click at [548, 95] on input "Search unscheduled stops" at bounding box center [535, 94] width 291 height 25
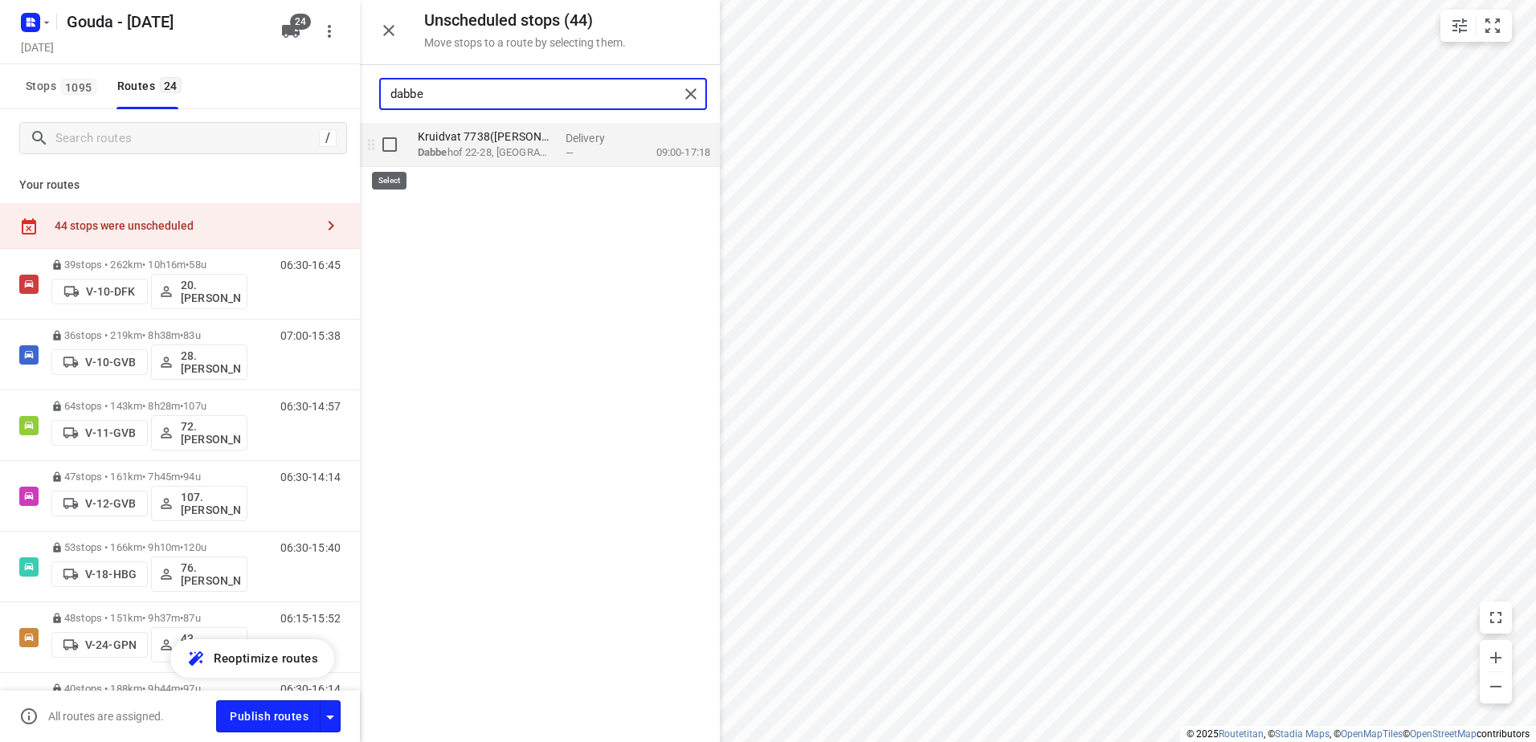
type input "dabbe"
click at [399, 149] on input "grid" at bounding box center [390, 145] width 32 height 32
checkbox input "true"
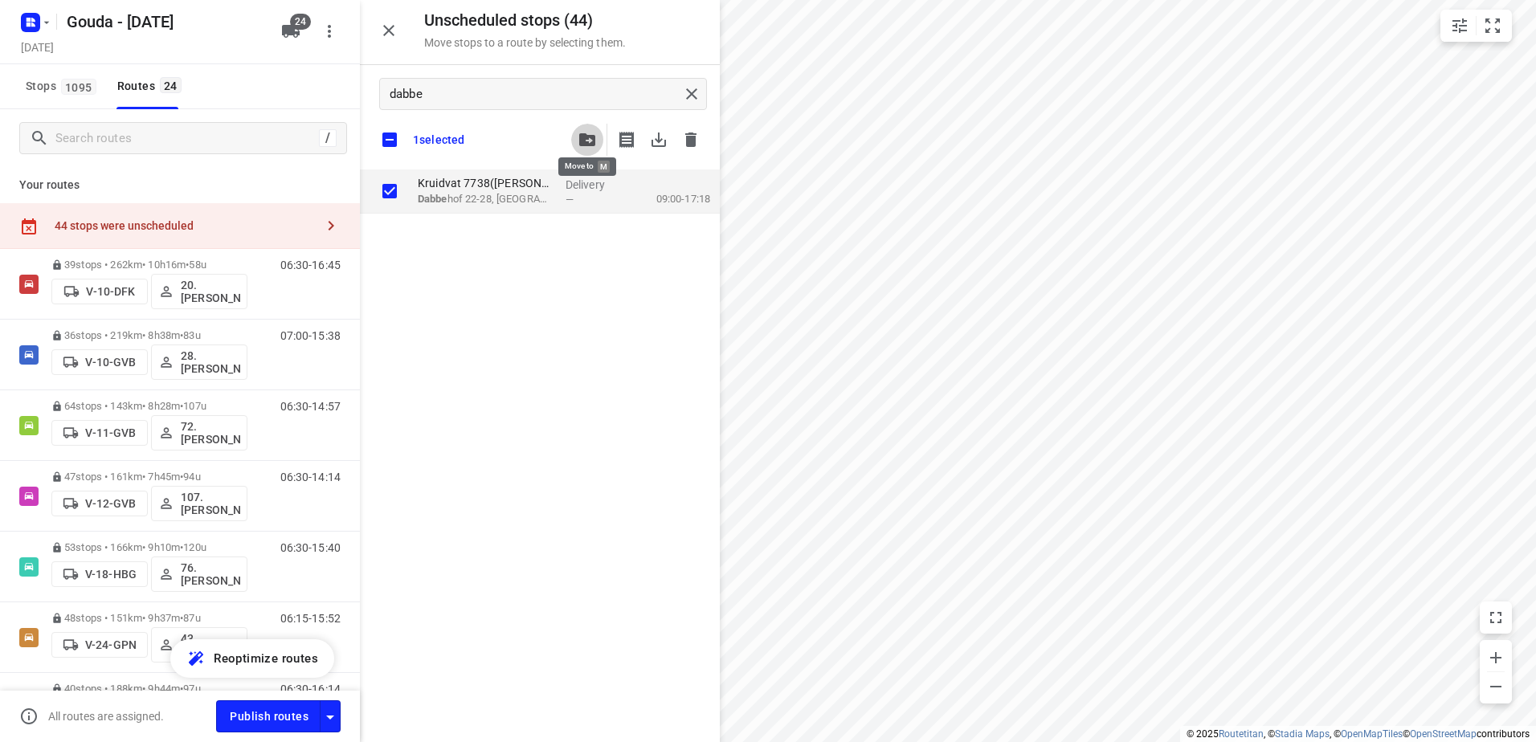
click at [593, 139] on icon "button" at bounding box center [587, 139] width 16 height 13
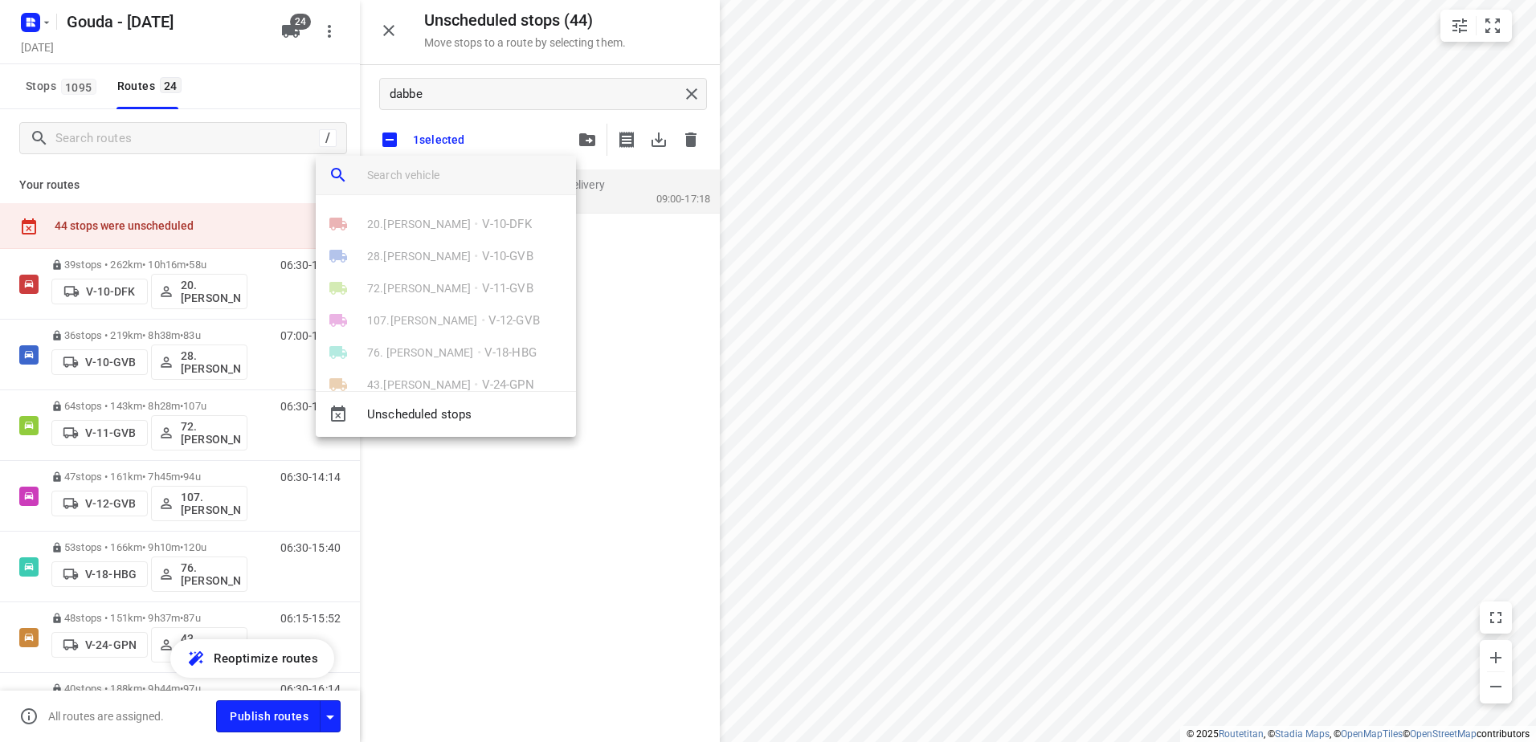
click at [441, 186] on input "search vehicle" at bounding box center [465, 175] width 196 height 24
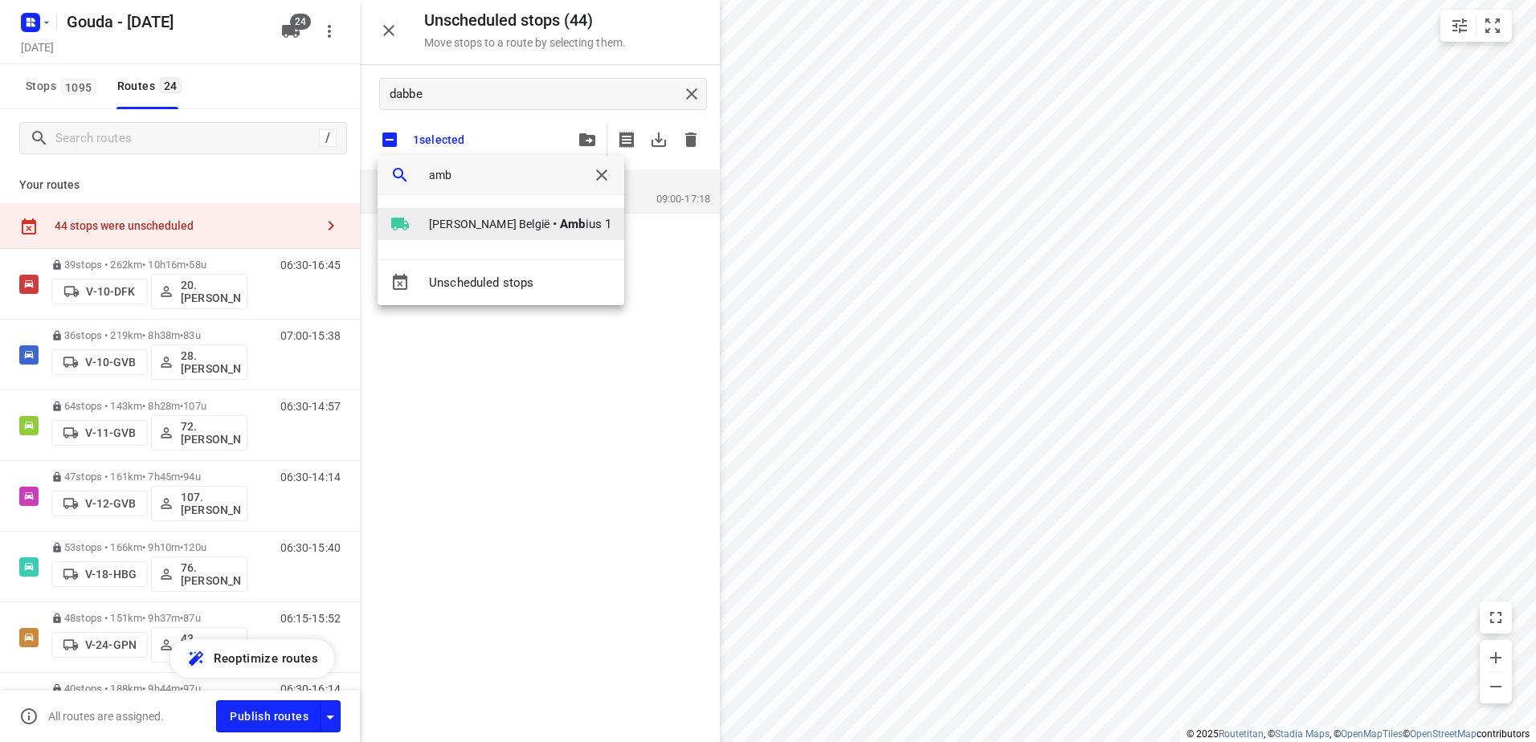
type input "amb"
click at [480, 239] on li "[PERSON_NAME] België • Amb ius 1" at bounding box center [501, 224] width 247 height 32
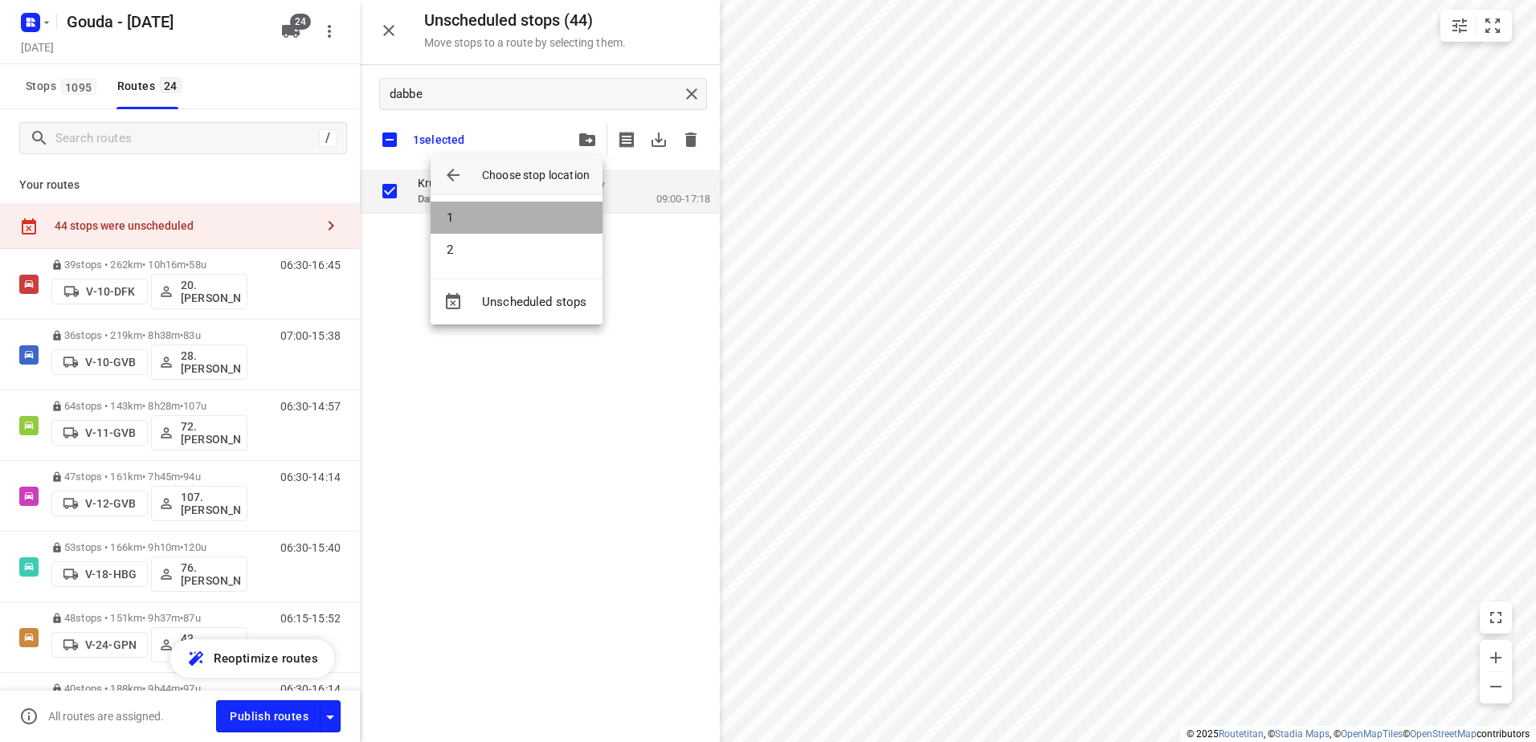
click at [480, 216] on li "1" at bounding box center [517, 218] width 172 height 32
